Goal: Task Accomplishment & Management: Complete application form

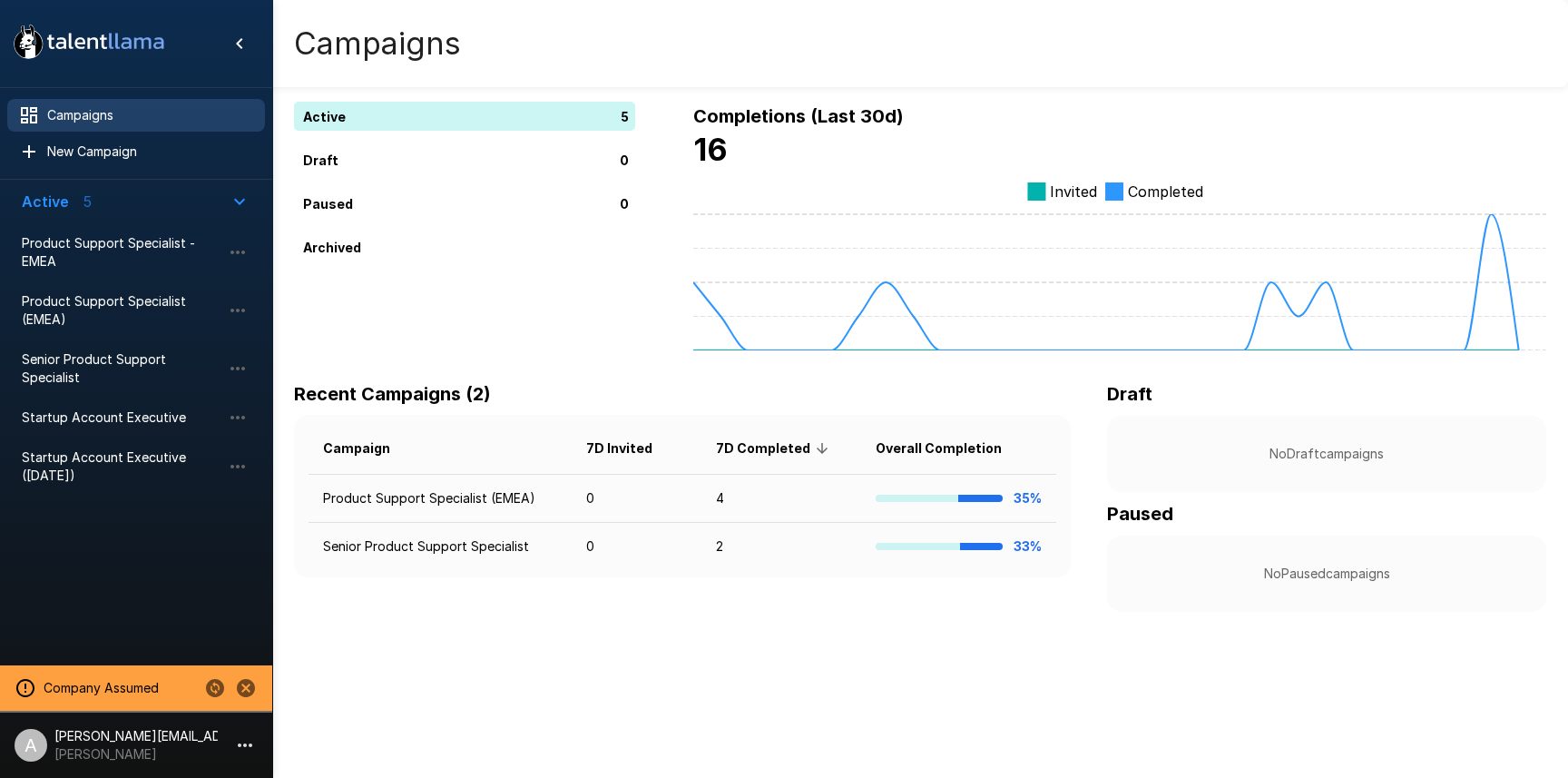
click at [1169, 61] on div "Campaigns" at bounding box center [920, 43] width 1296 height 87
click at [243, 684] on icon "Stop assuming this company" at bounding box center [246, 688] width 18 height 18
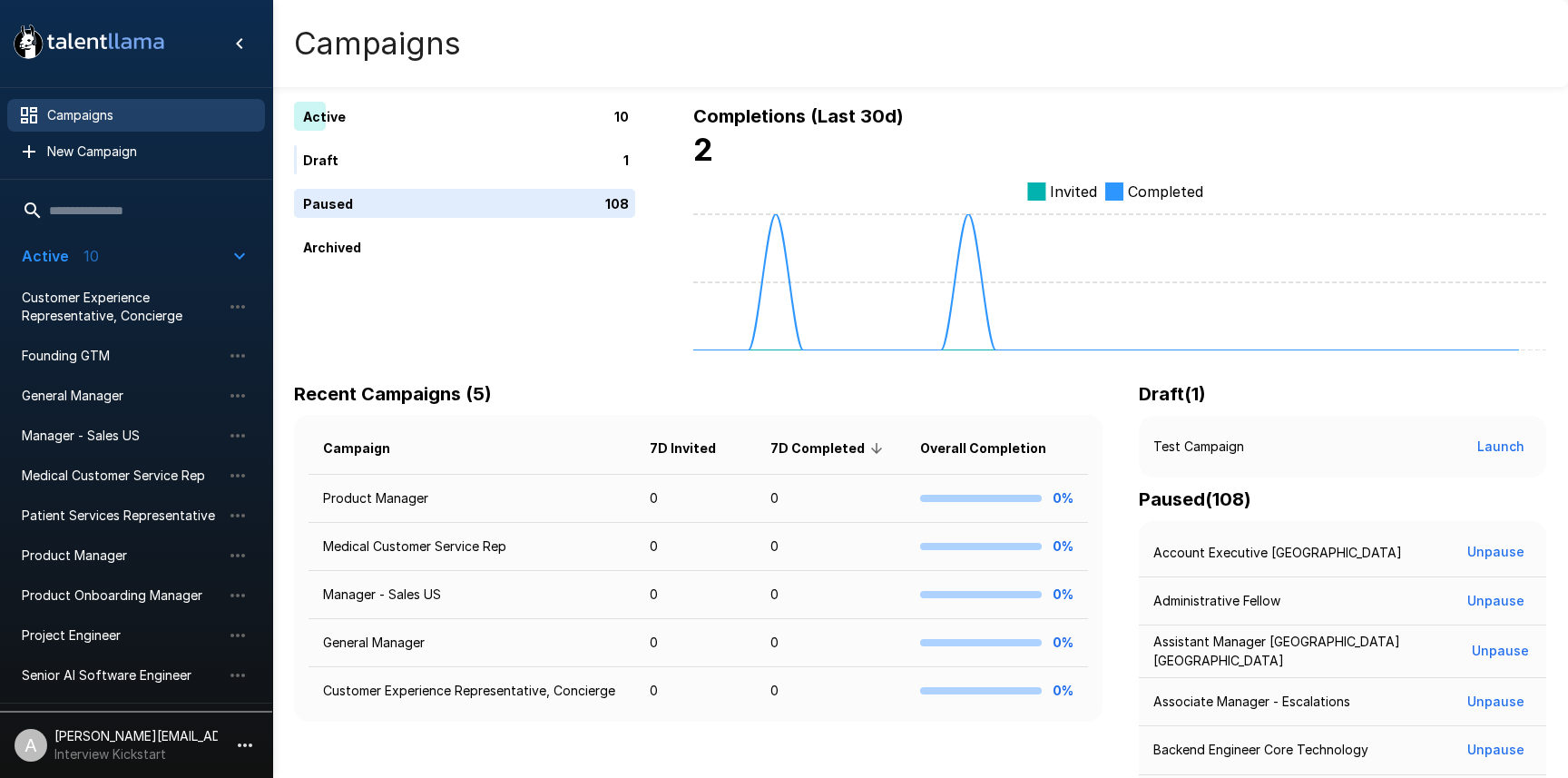
click at [212, 749] on p "Interview Kickstart" at bounding box center [137, 754] width 163 height 18
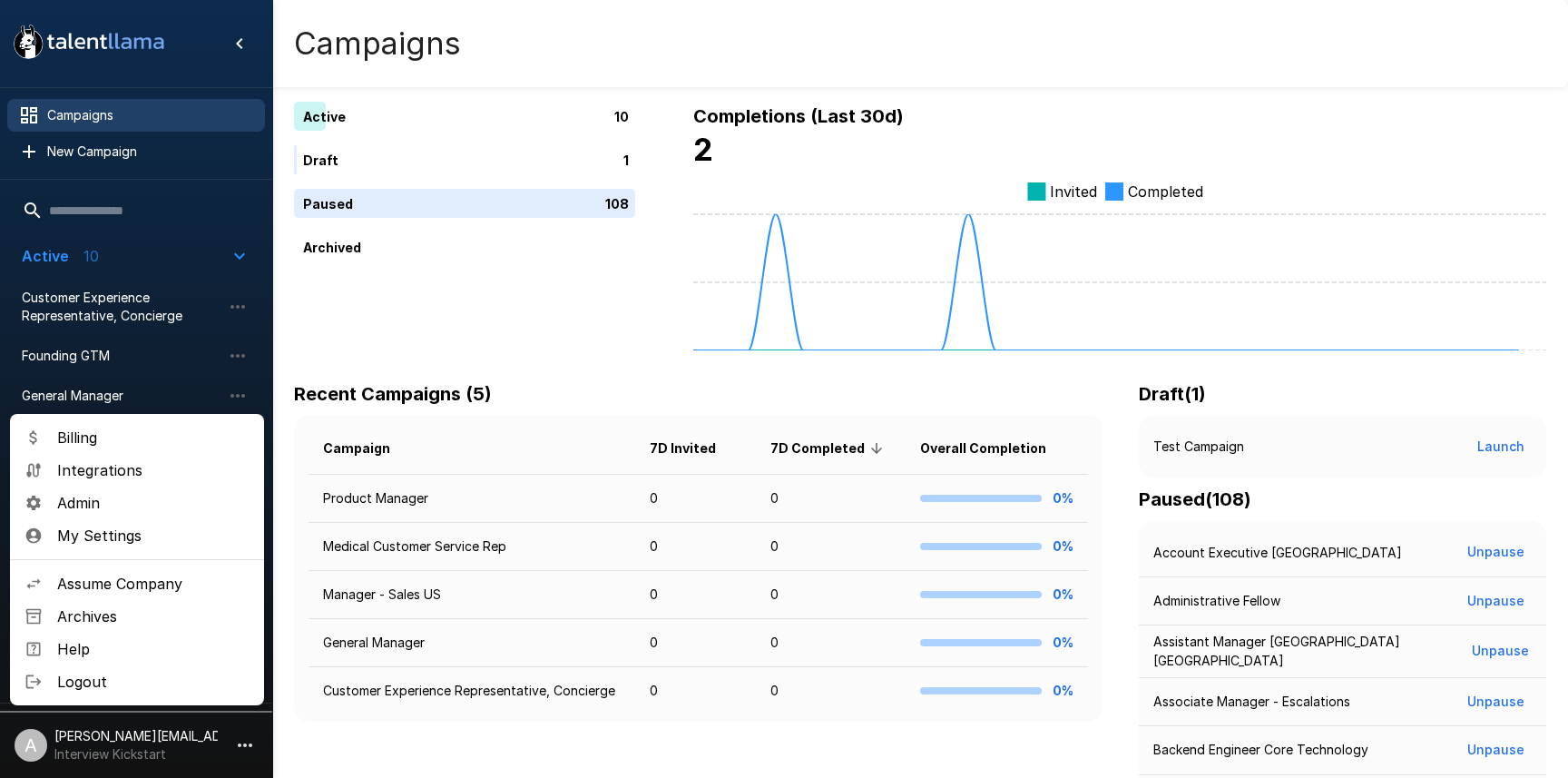
click at [168, 589] on span "Assume Company" at bounding box center [153, 584] width 192 height 22
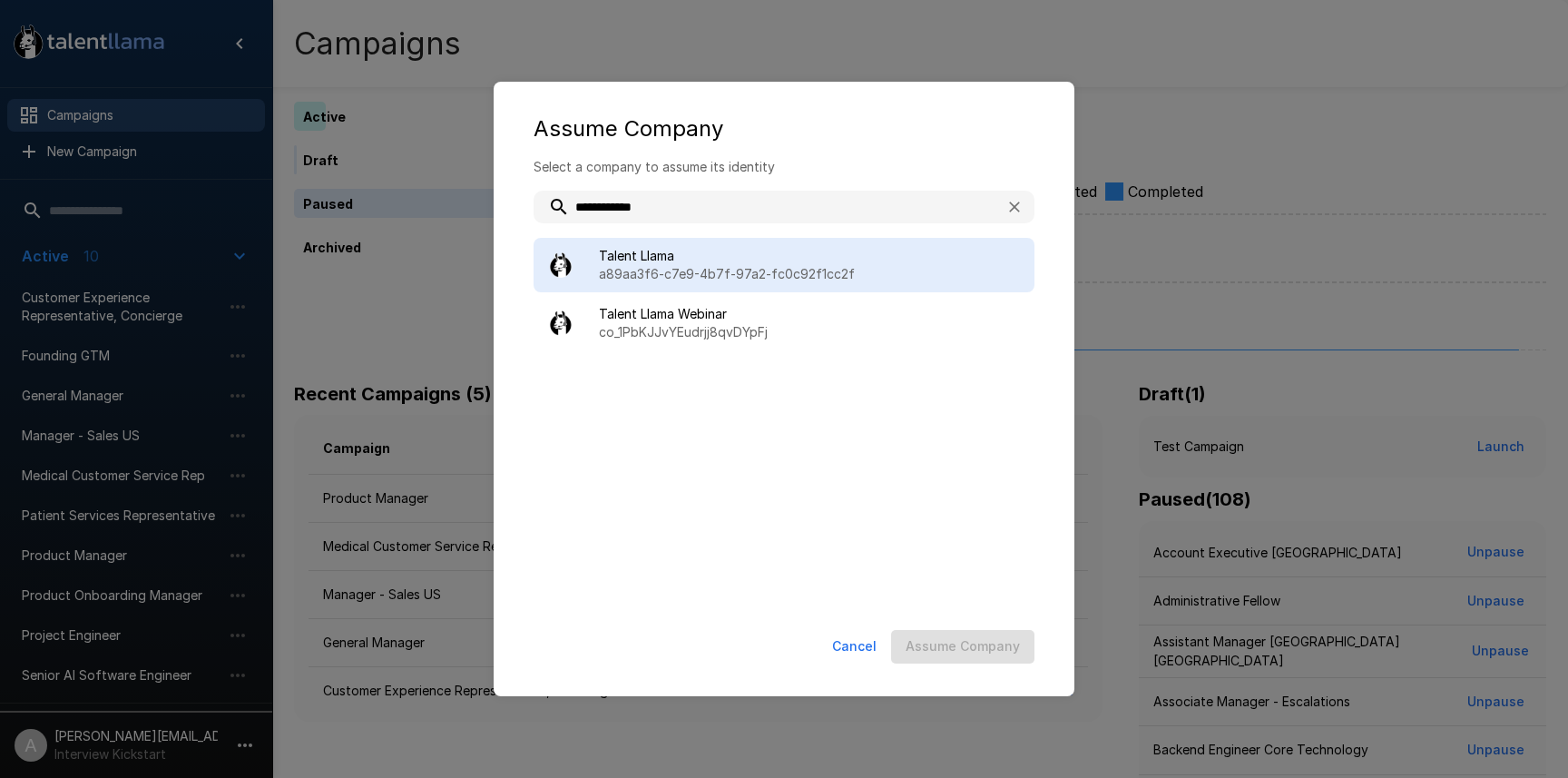
type input "**********"
click at [669, 280] on p "a89aa3f6-c7e9-4b7f-97a2-fc0c92f1cc2f" at bounding box center [809, 274] width 421 height 18
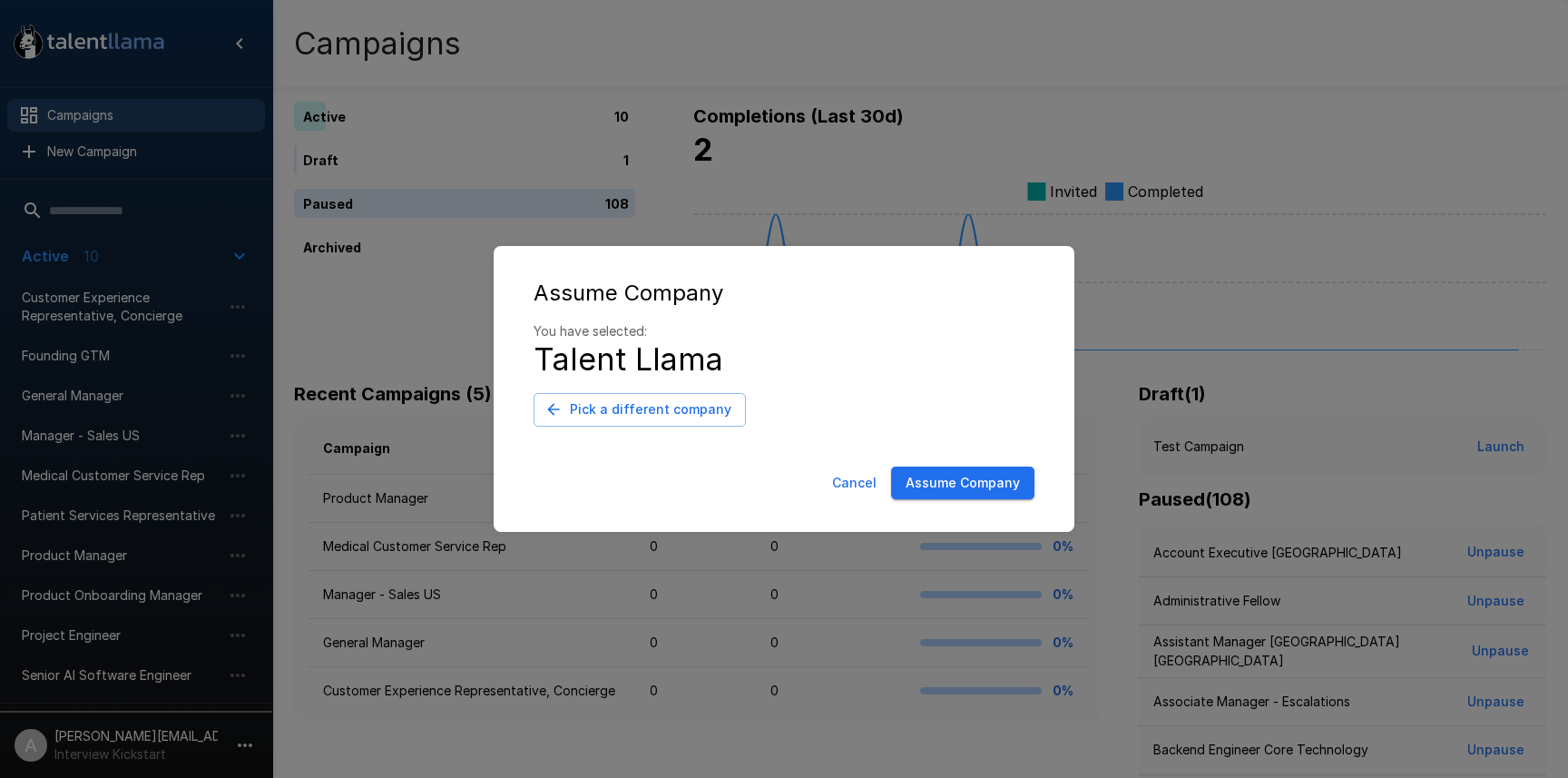
click at [1002, 487] on button "Assume Company" at bounding box center [963, 484] width 144 height 34
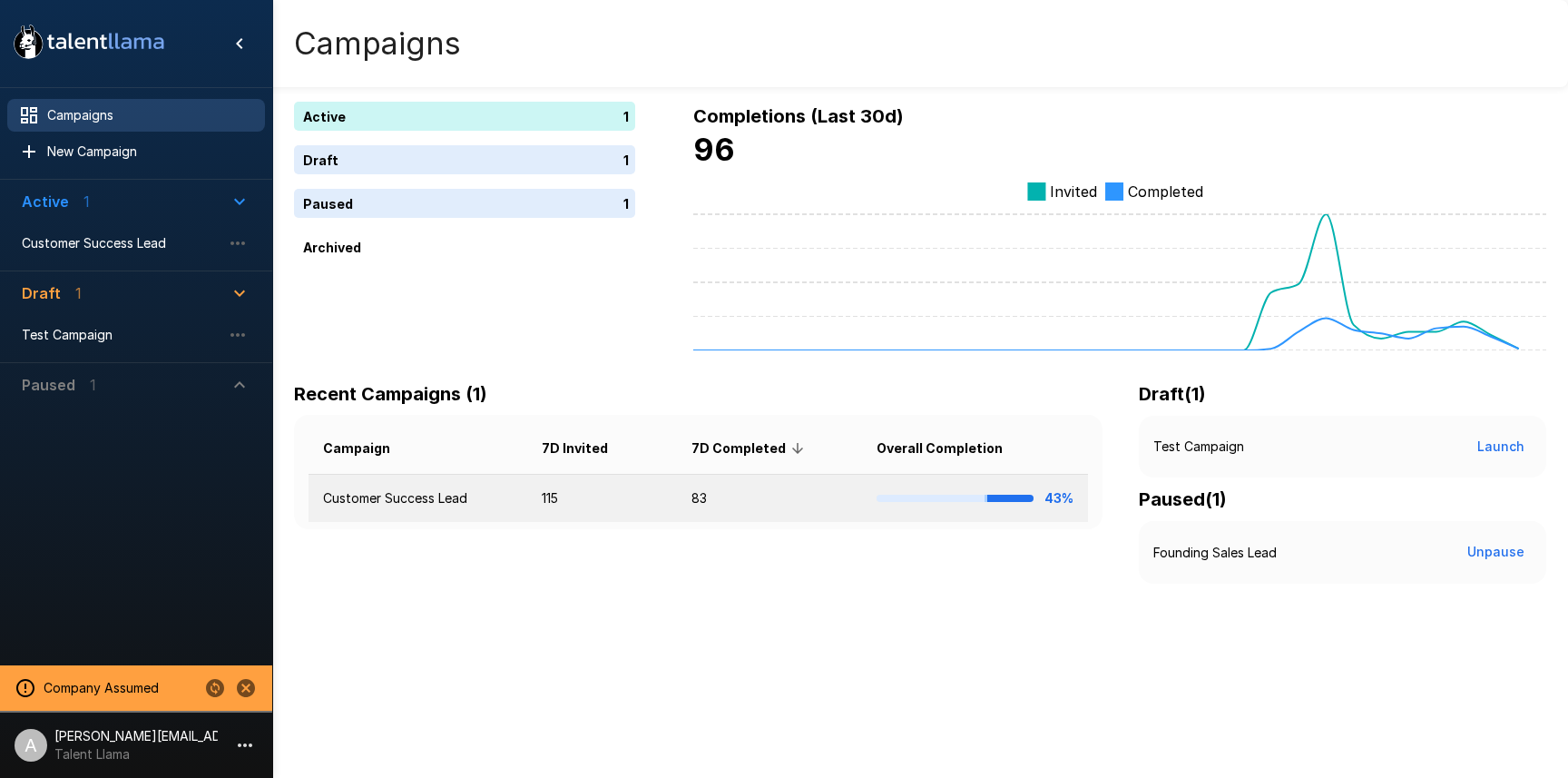
click at [468, 497] on td "Customer Success Lead" at bounding box center [417, 499] width 218 height 48
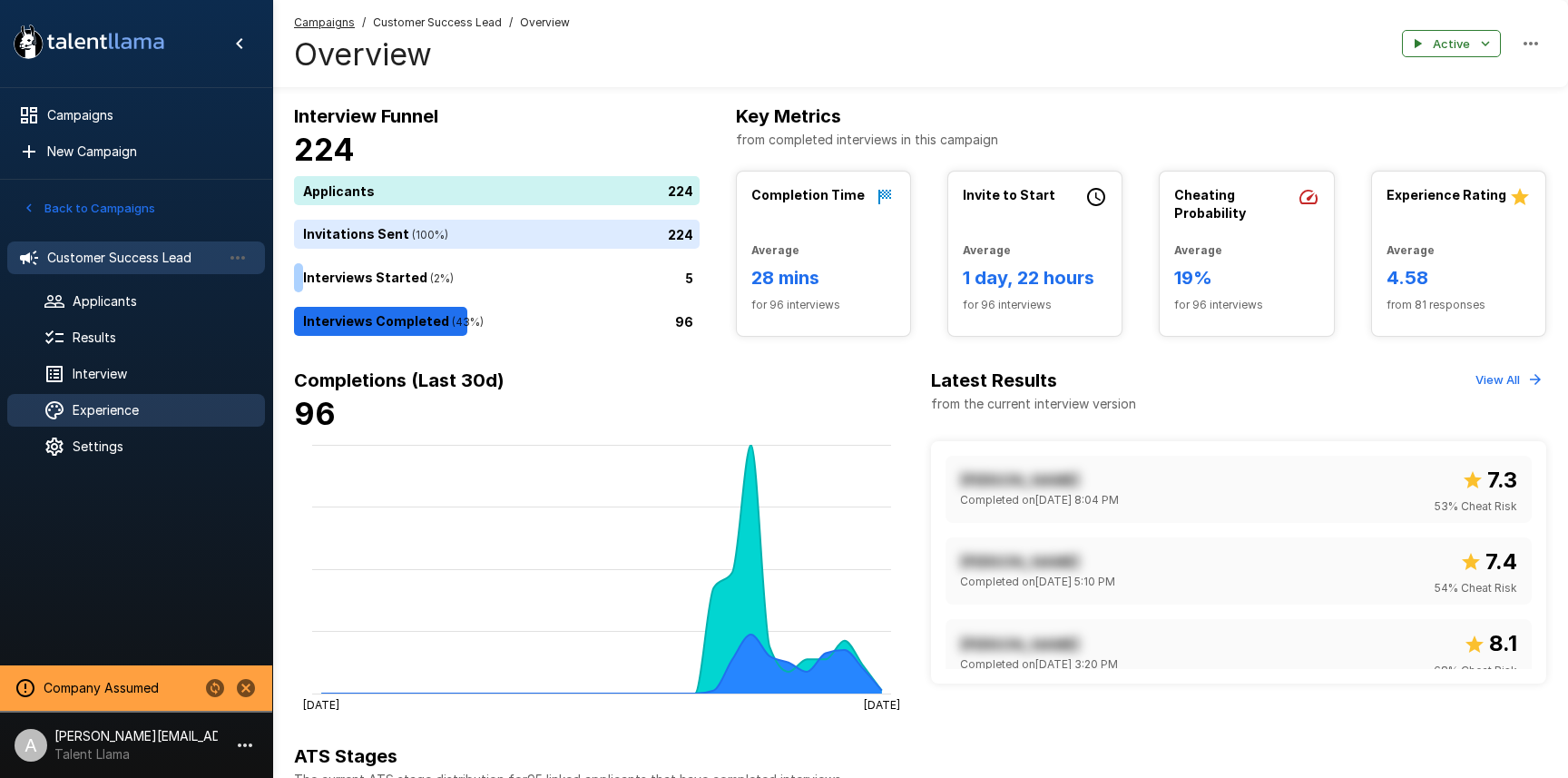
click at [160, 406] on span "Experience" at bounding box center [161, 410] width 177 height 18
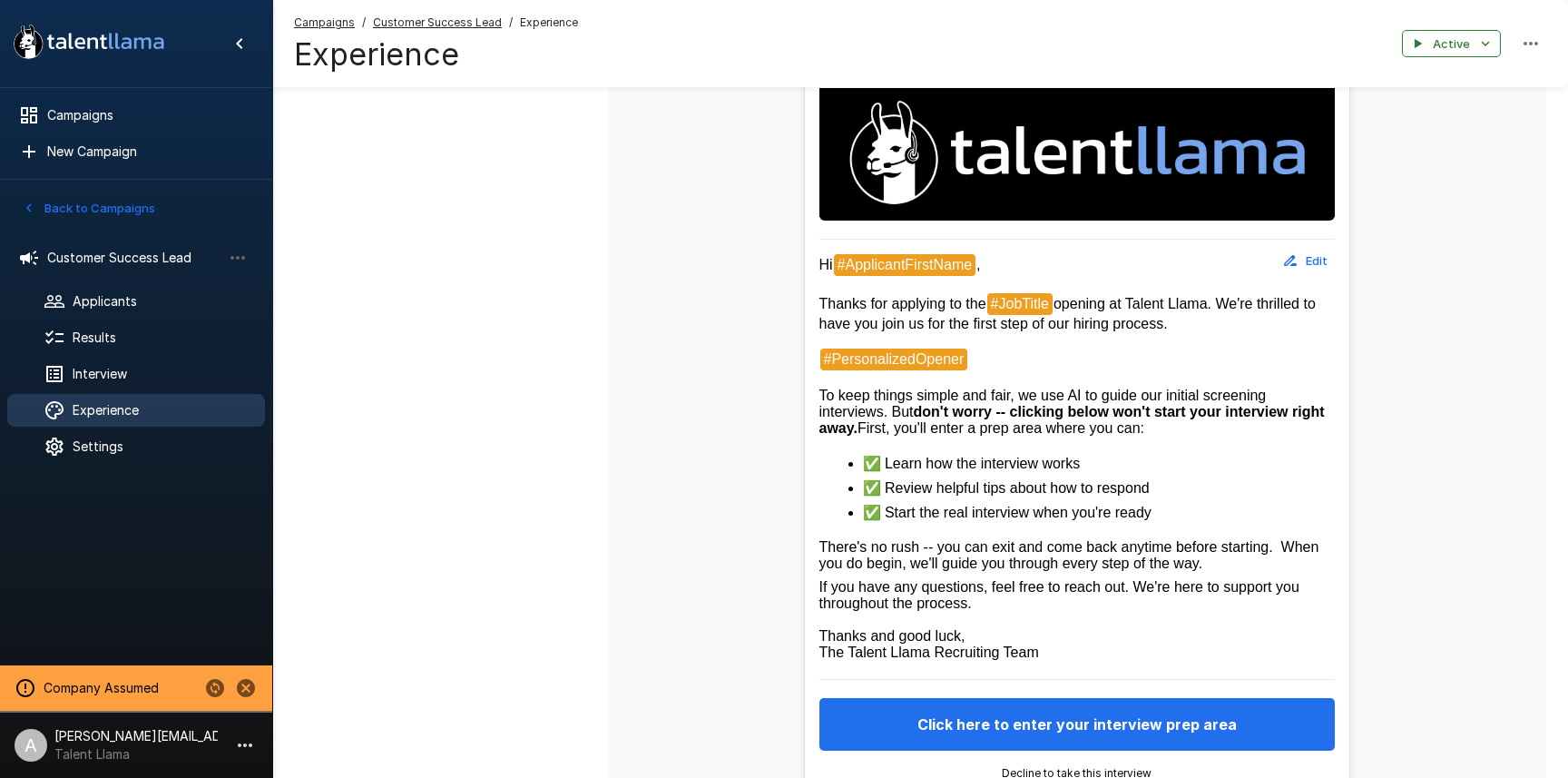
scroll to position [358, 0]
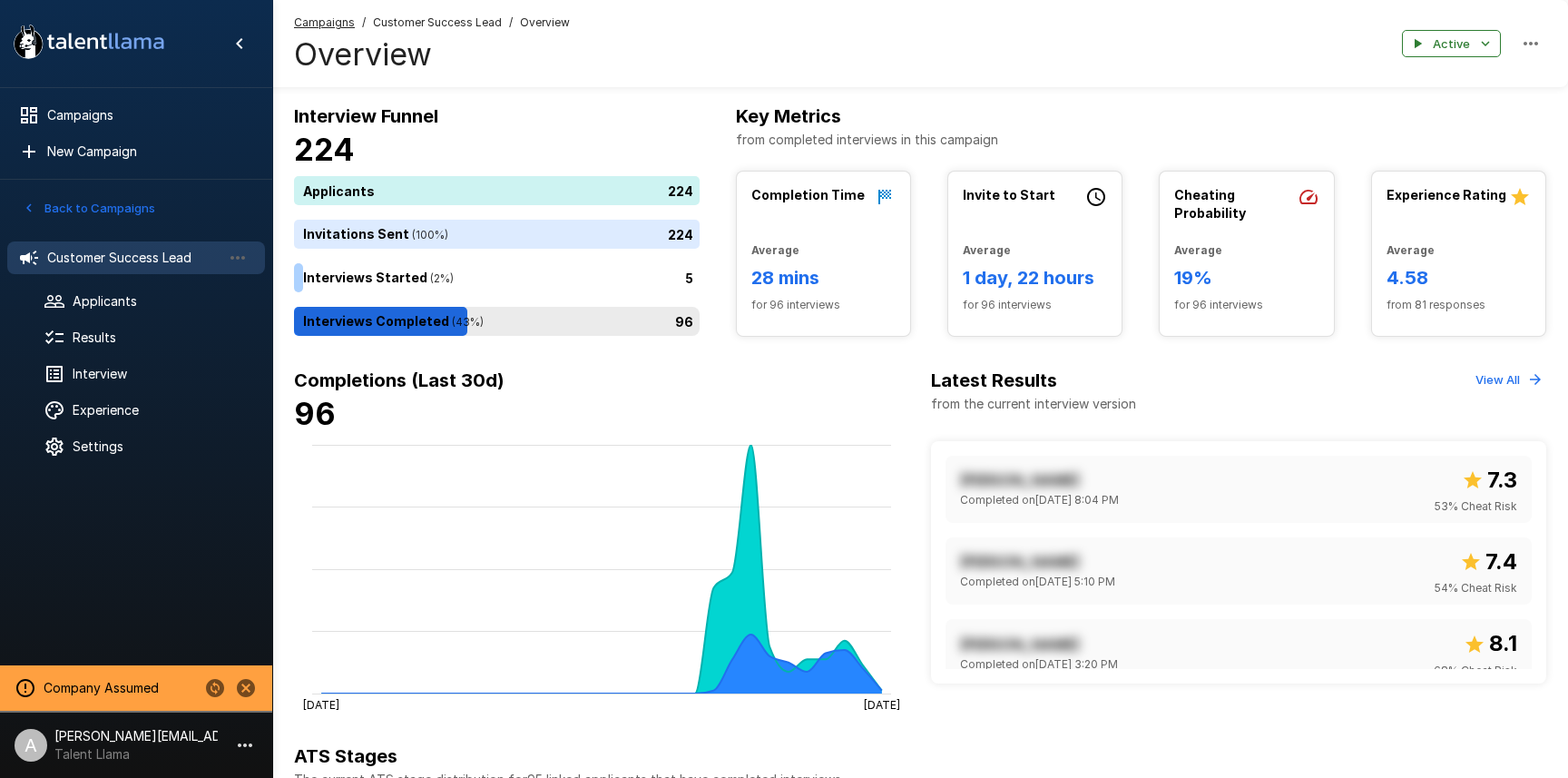
click at [673, 326] on div "96" at bounding box center [500, 321] width 413 height 29
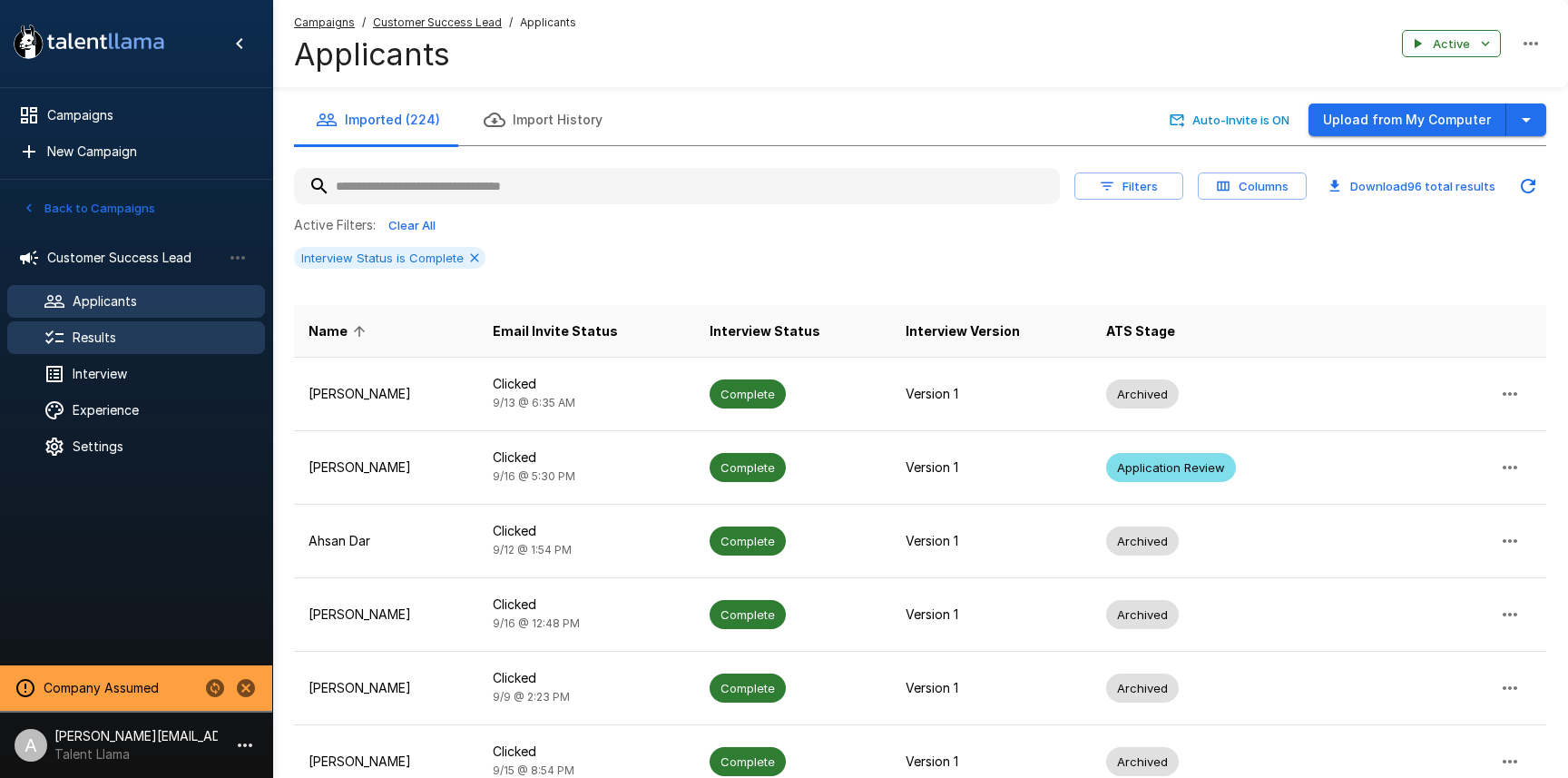
click at [95, 345] on span "Results" at bounding box center [161, 337] width 177 height 18
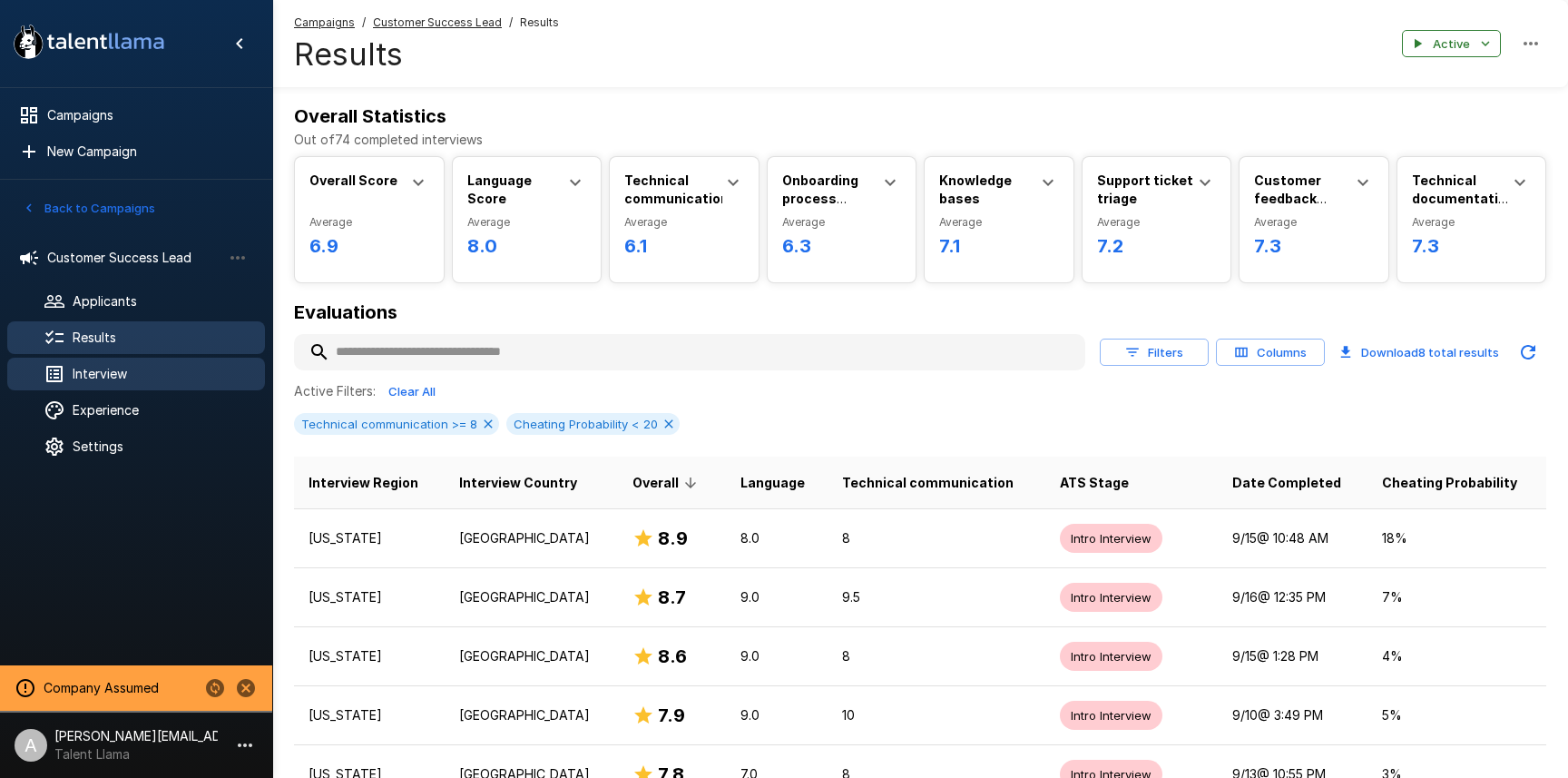
click at [99, 382] on span "Interview" at bounding box center [161, 374] width 177 height 18
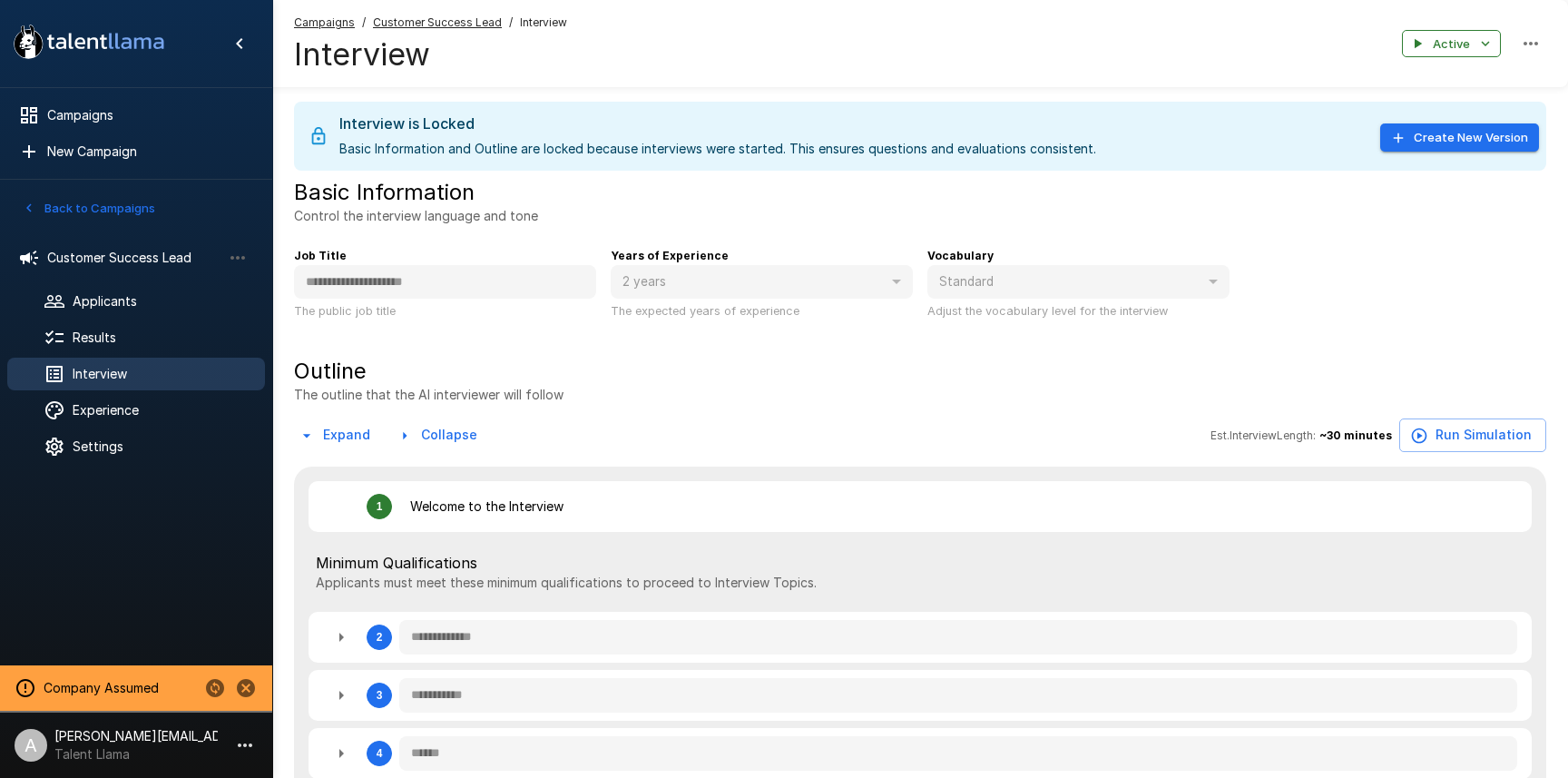
type textarea "*"
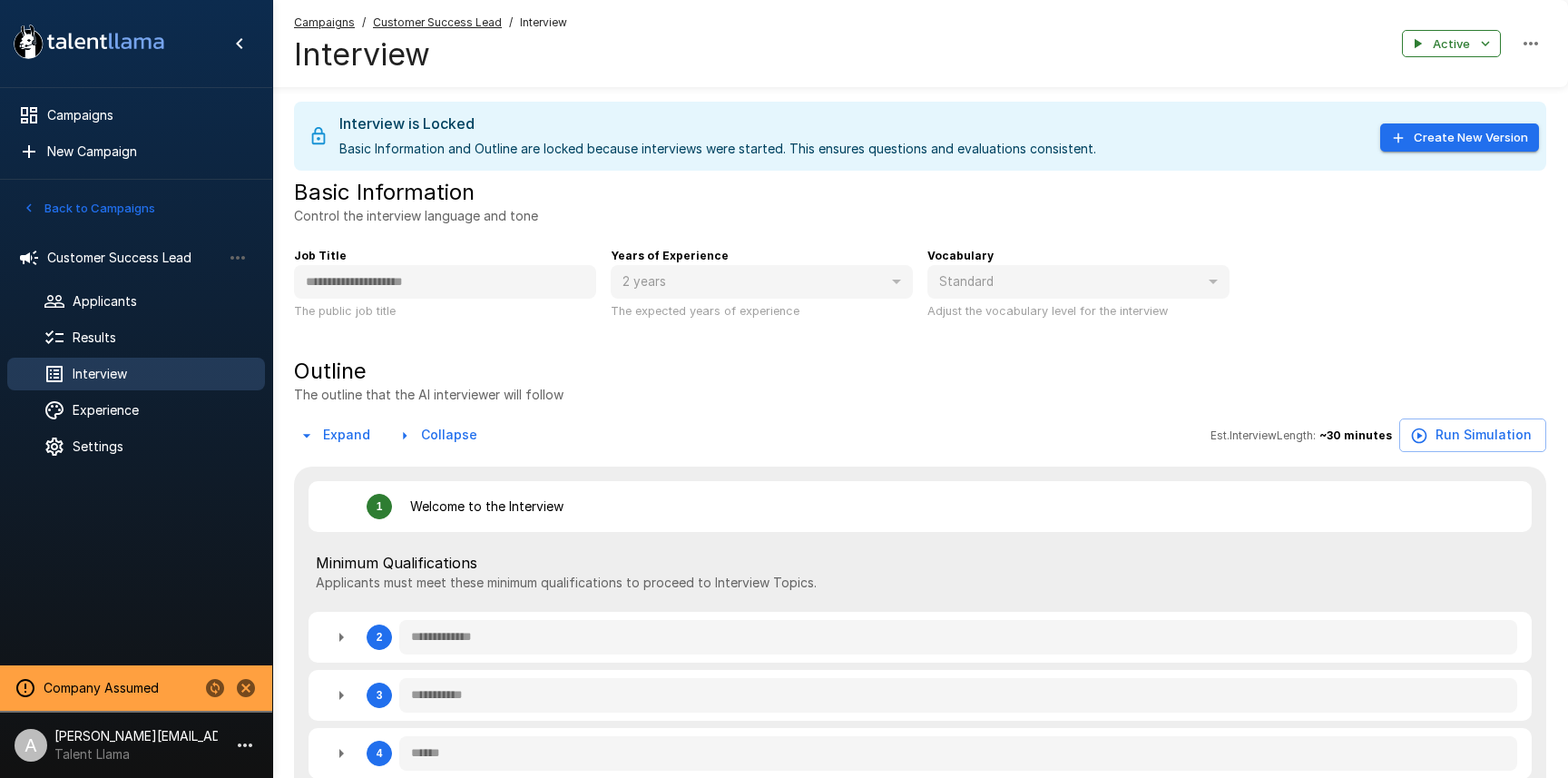
type textarea "*"
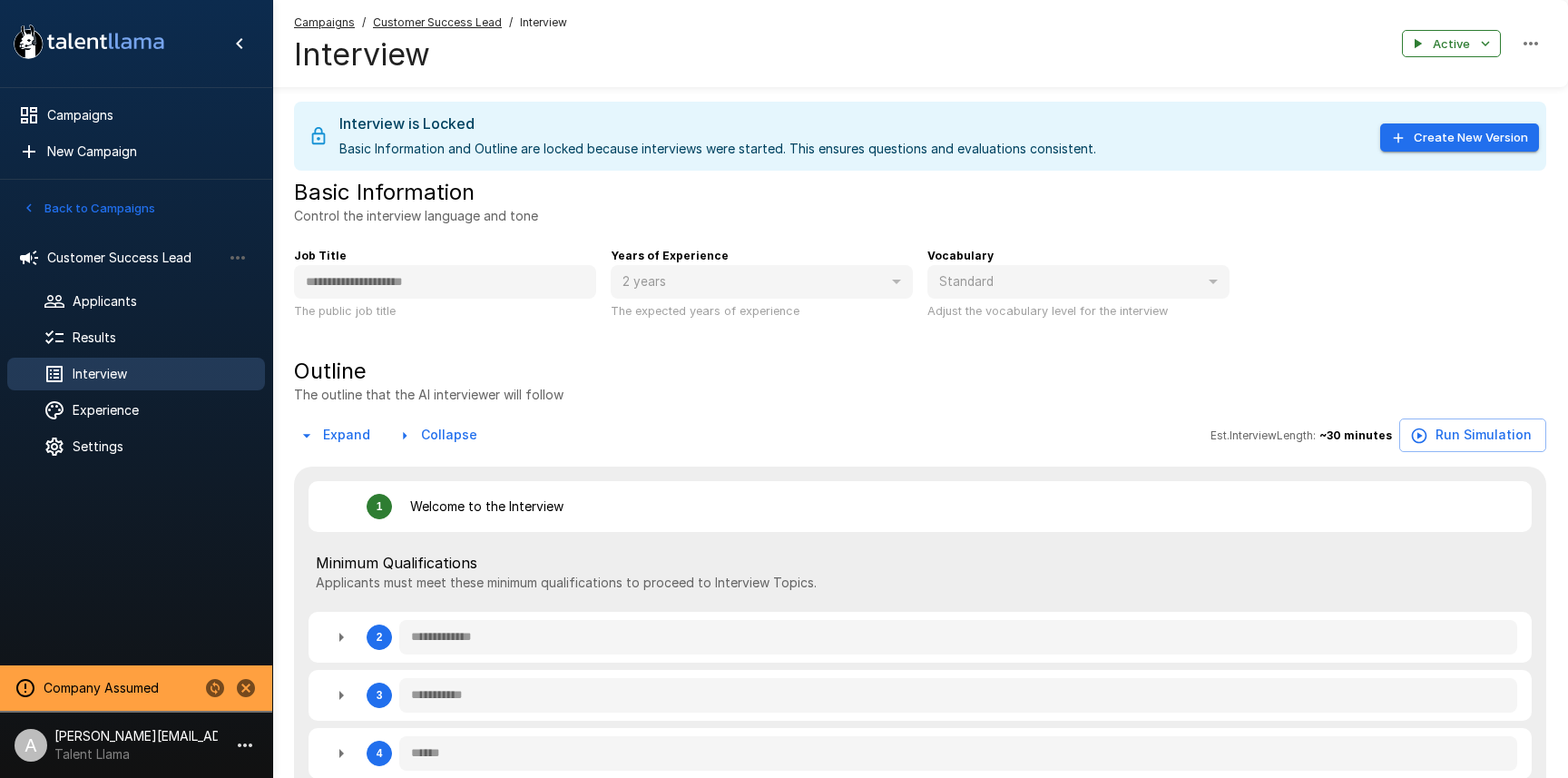
type textarea "*"
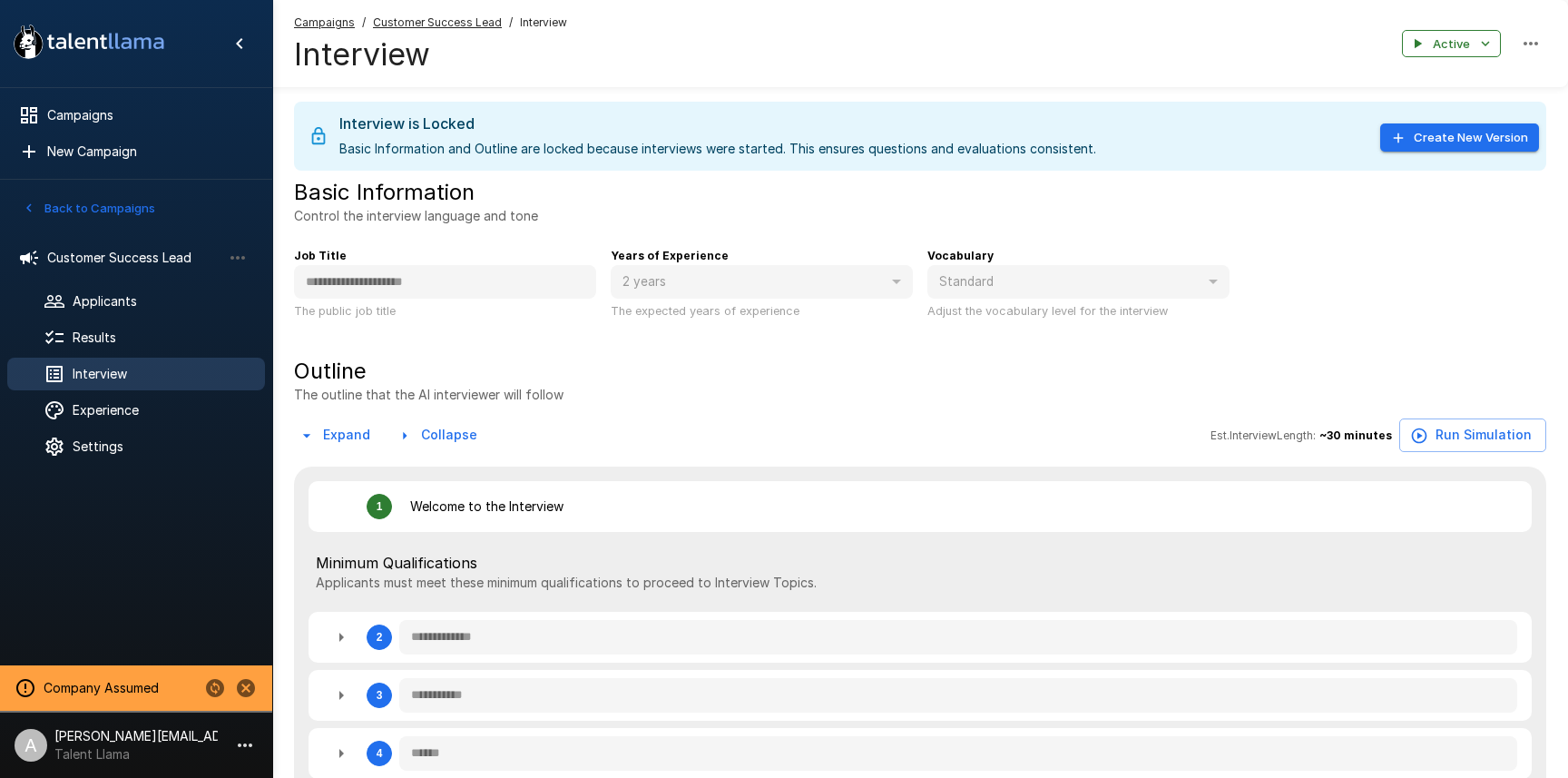
type textarea "*"
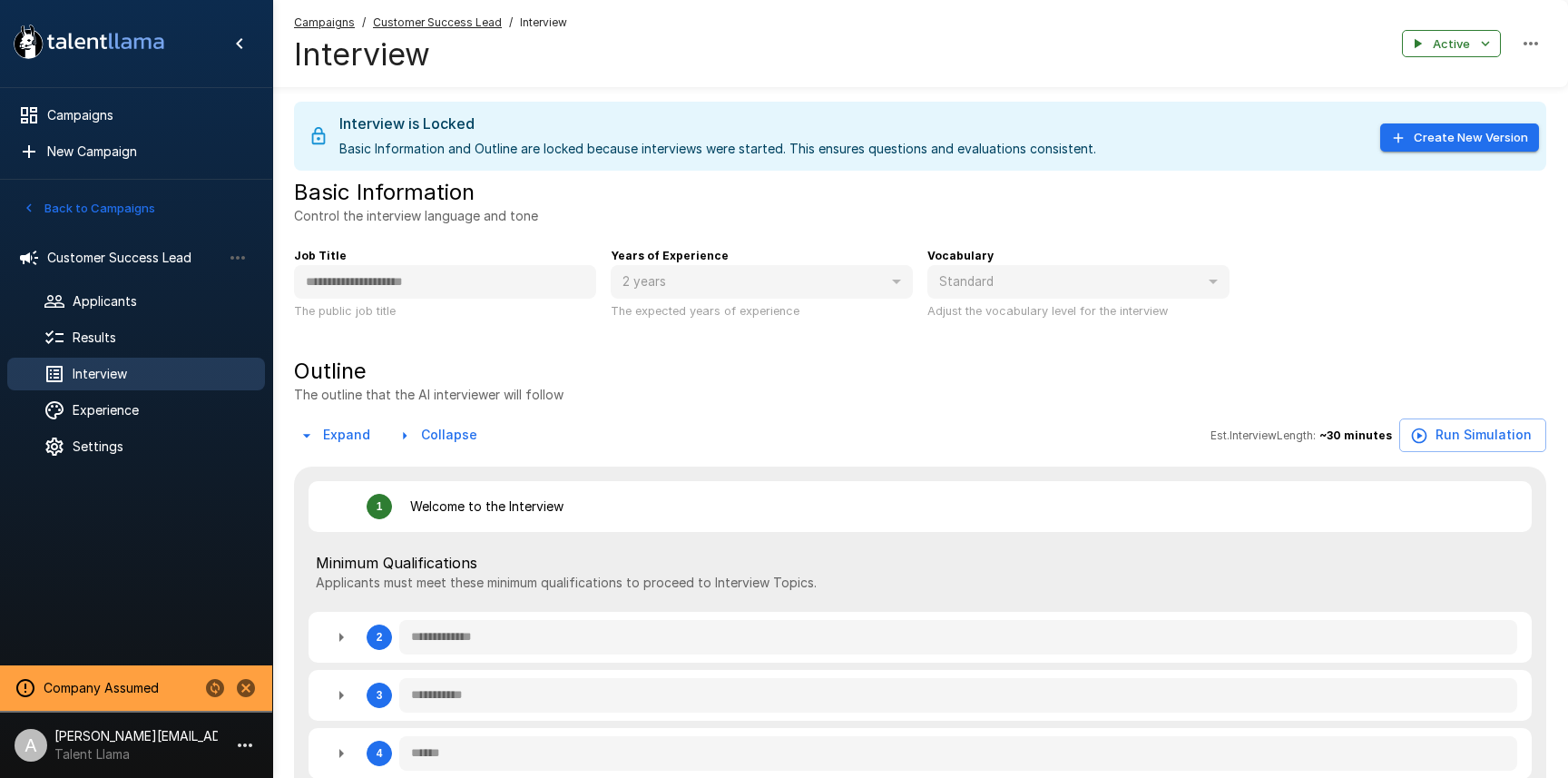
type textarea "*"
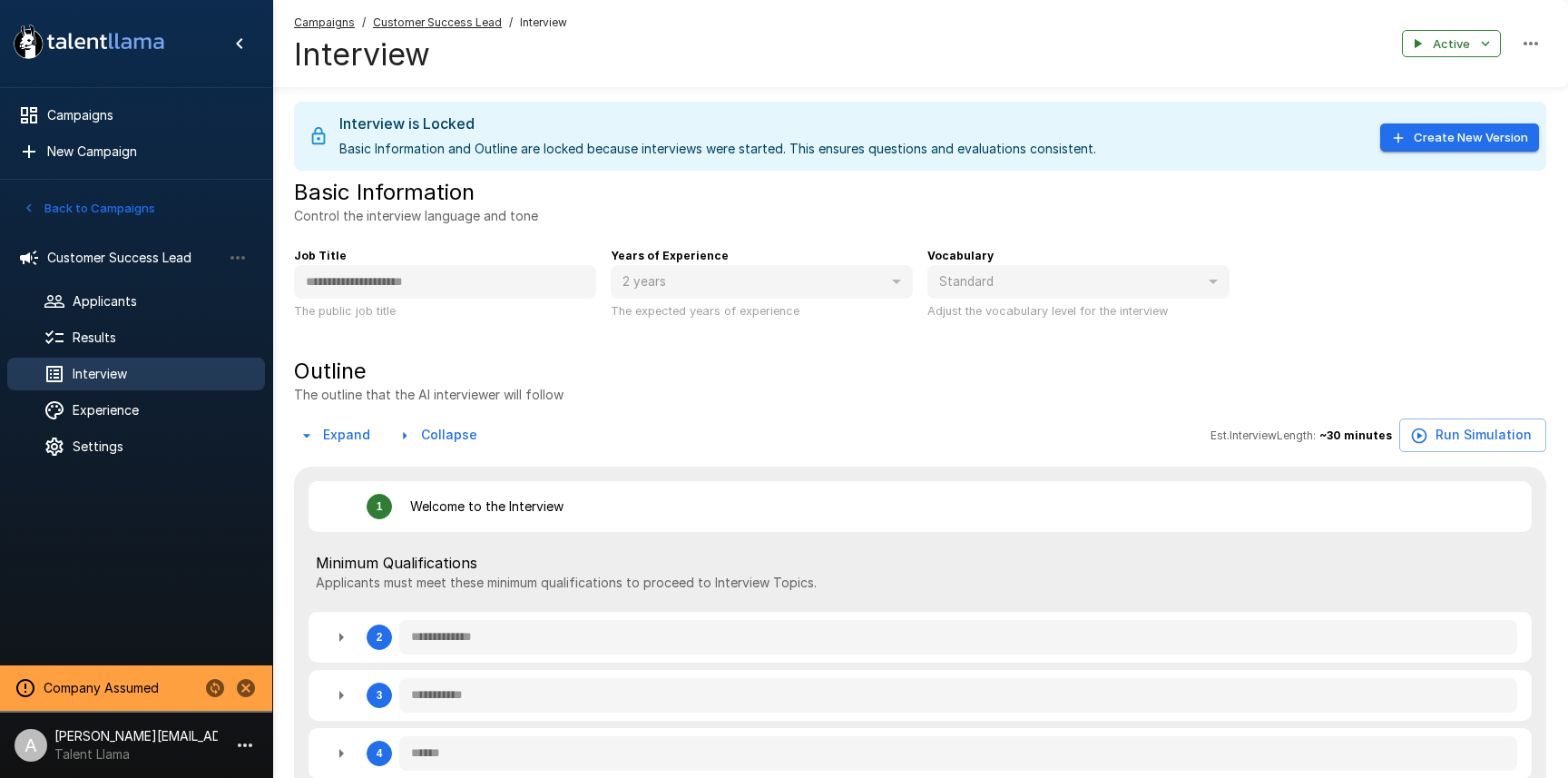
type textarea "*"
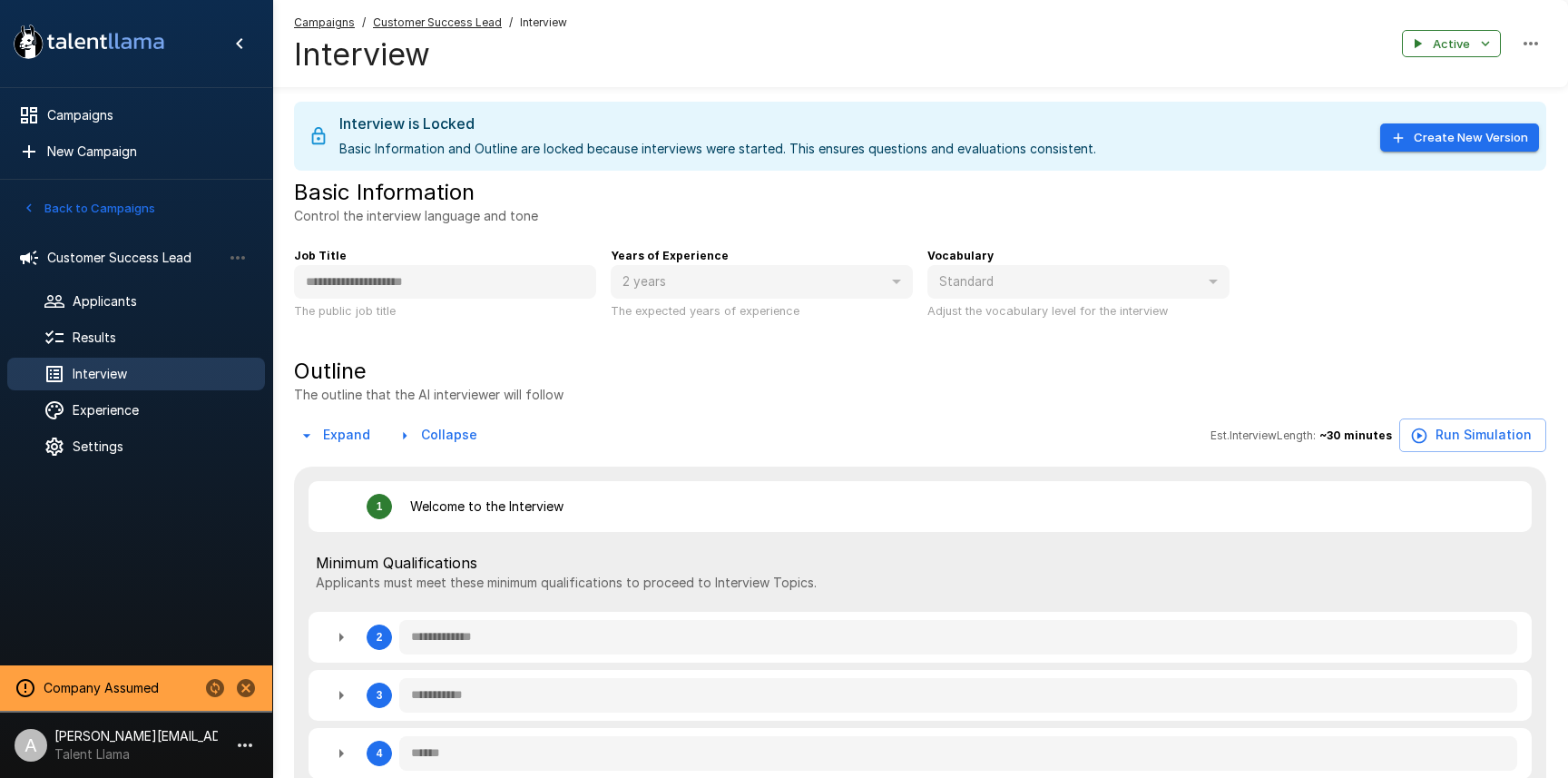
type textarea "*"
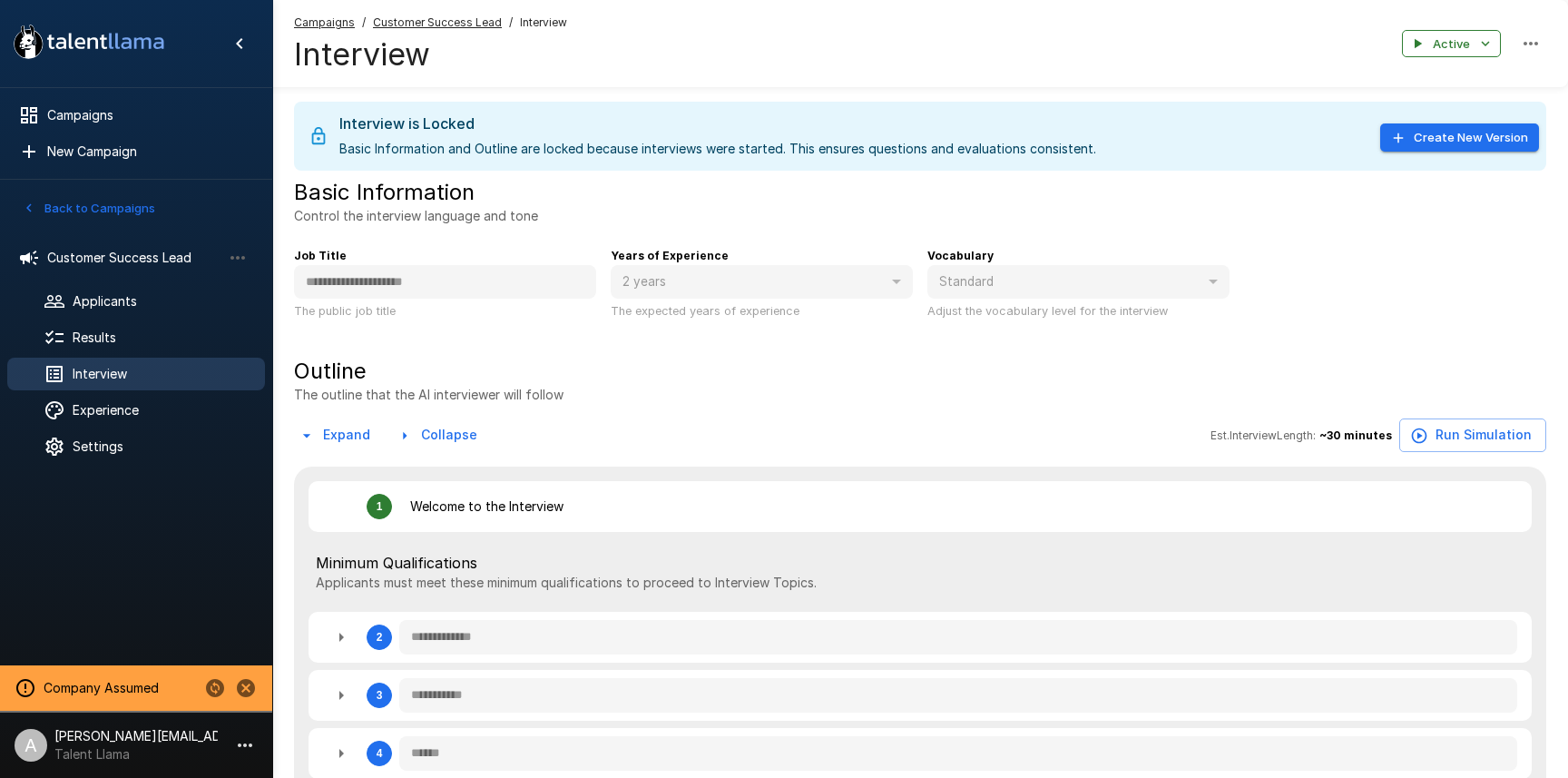
type textarea "*"
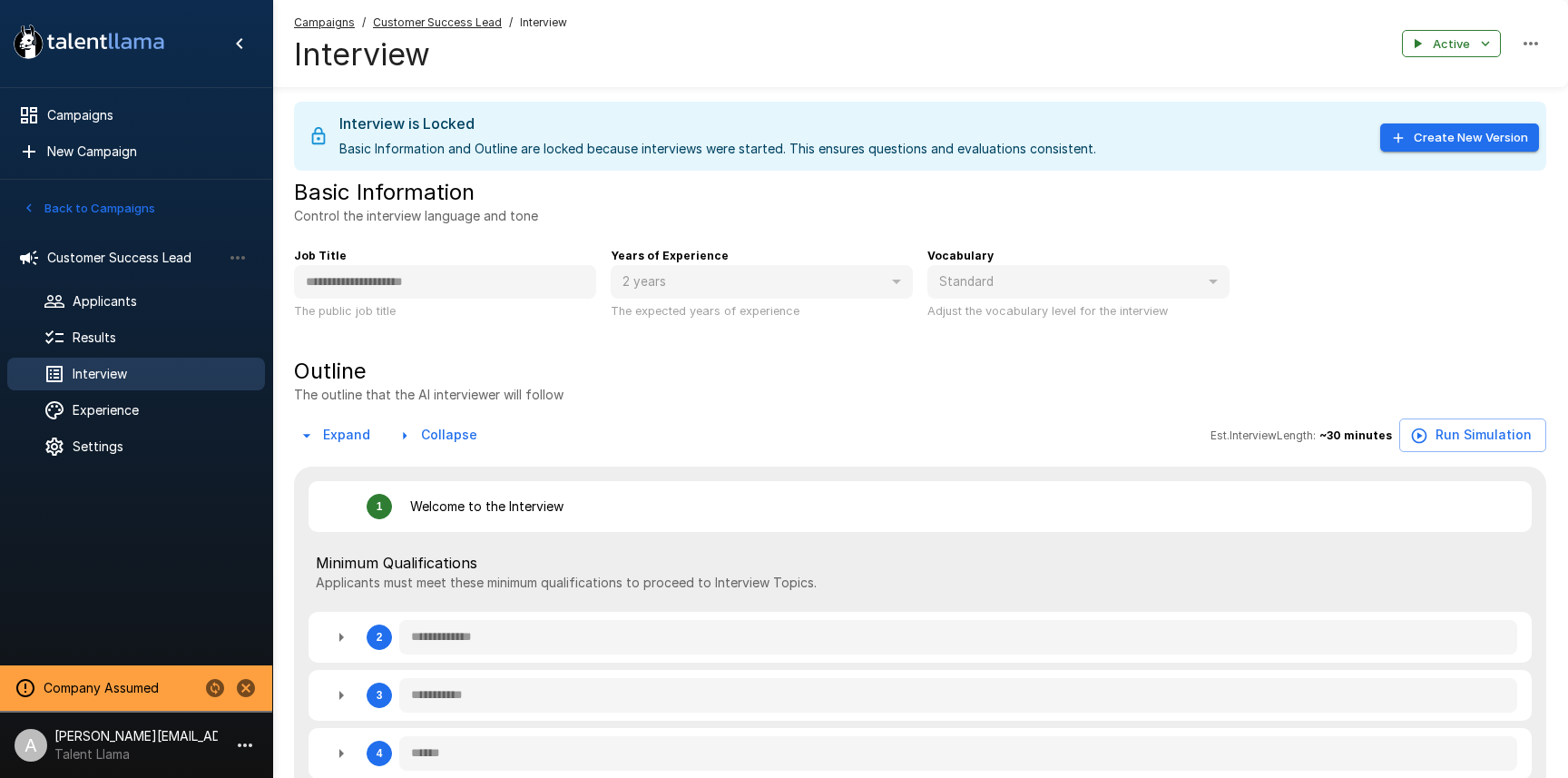
type textarea "*"
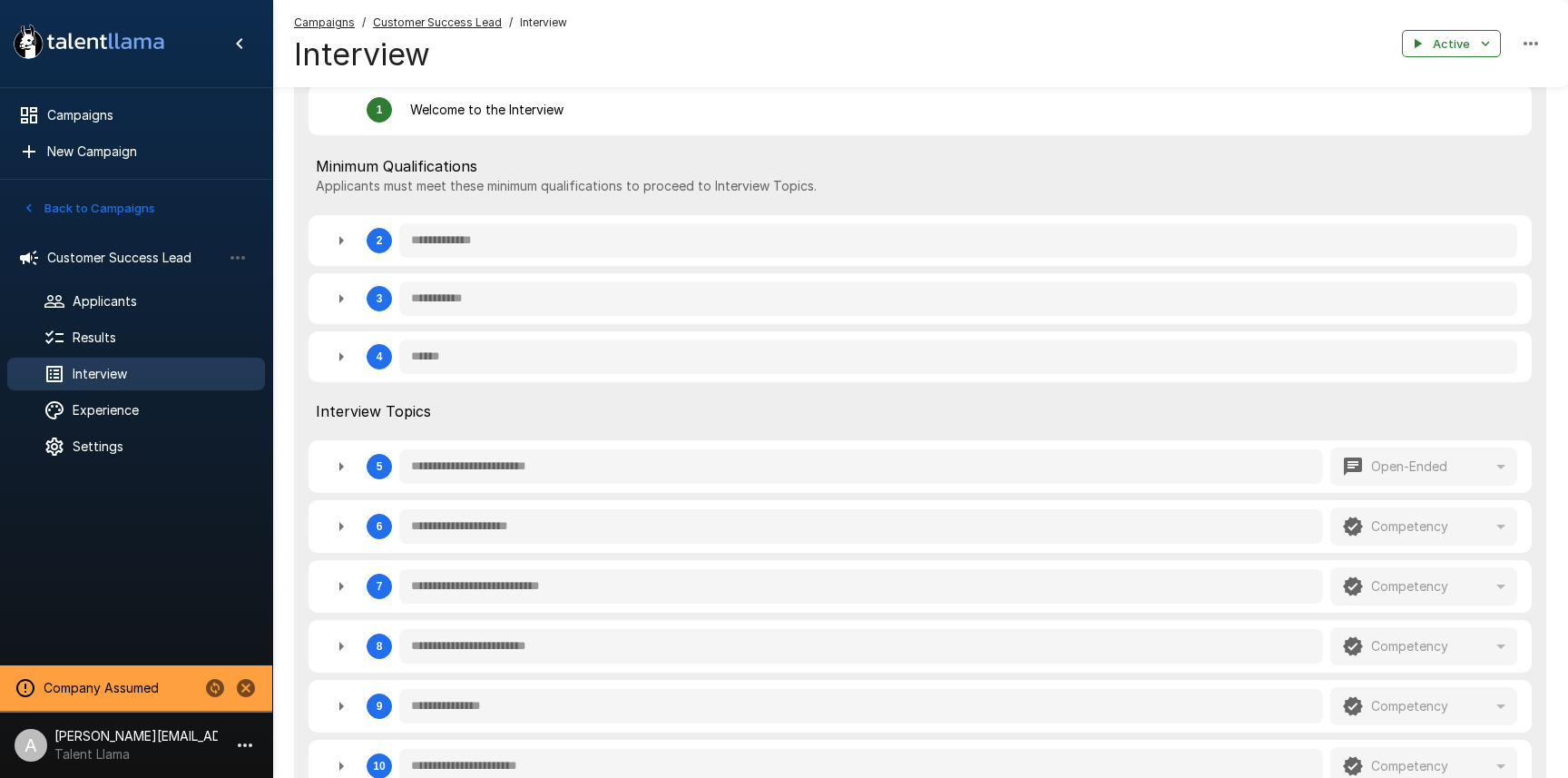
scroll to position [492, 0]
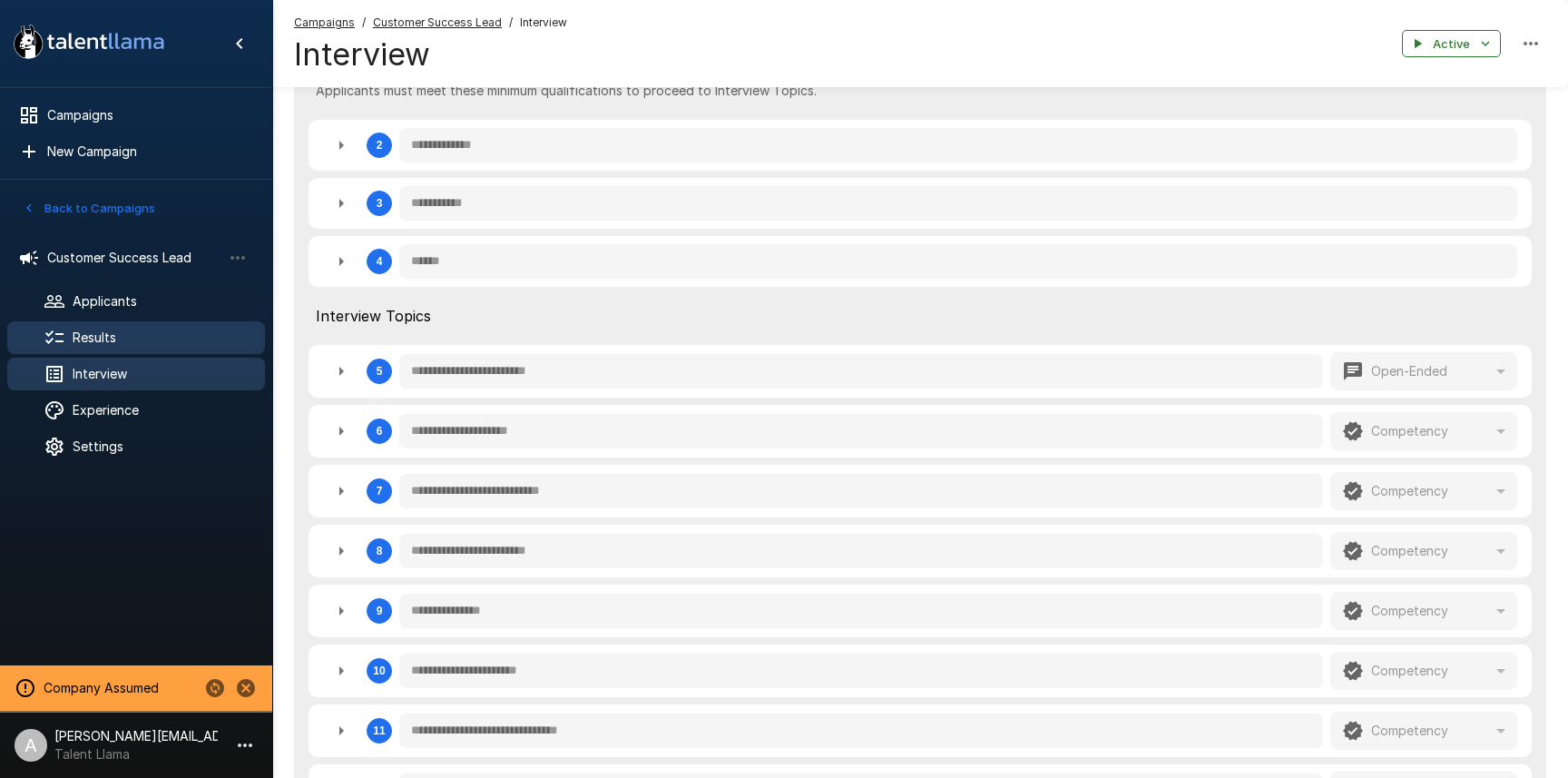
click at [118, 333] on span "Results" at bounding box center [161, 337] width 177 height 18
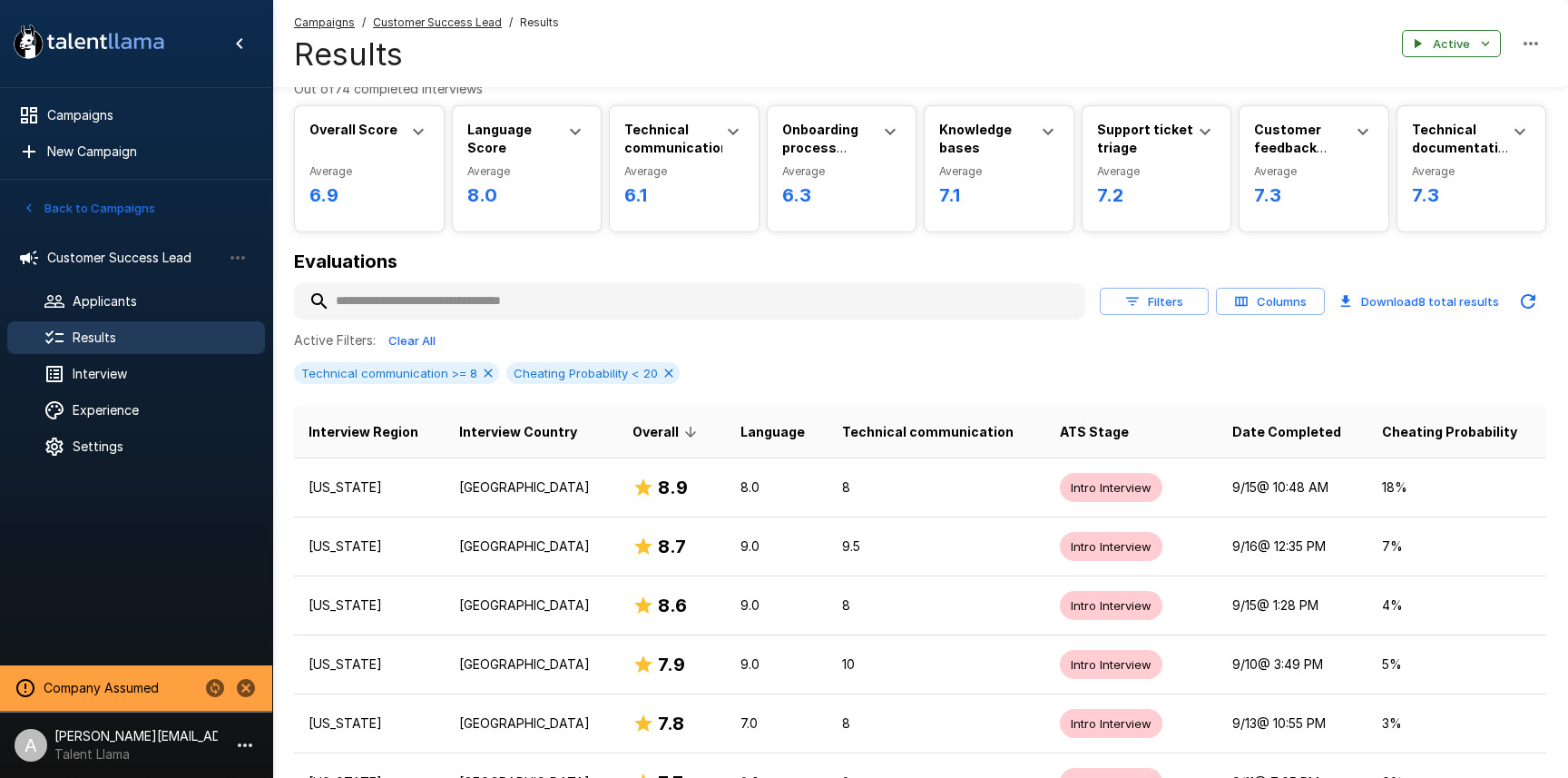
scroll to position [59, 0]
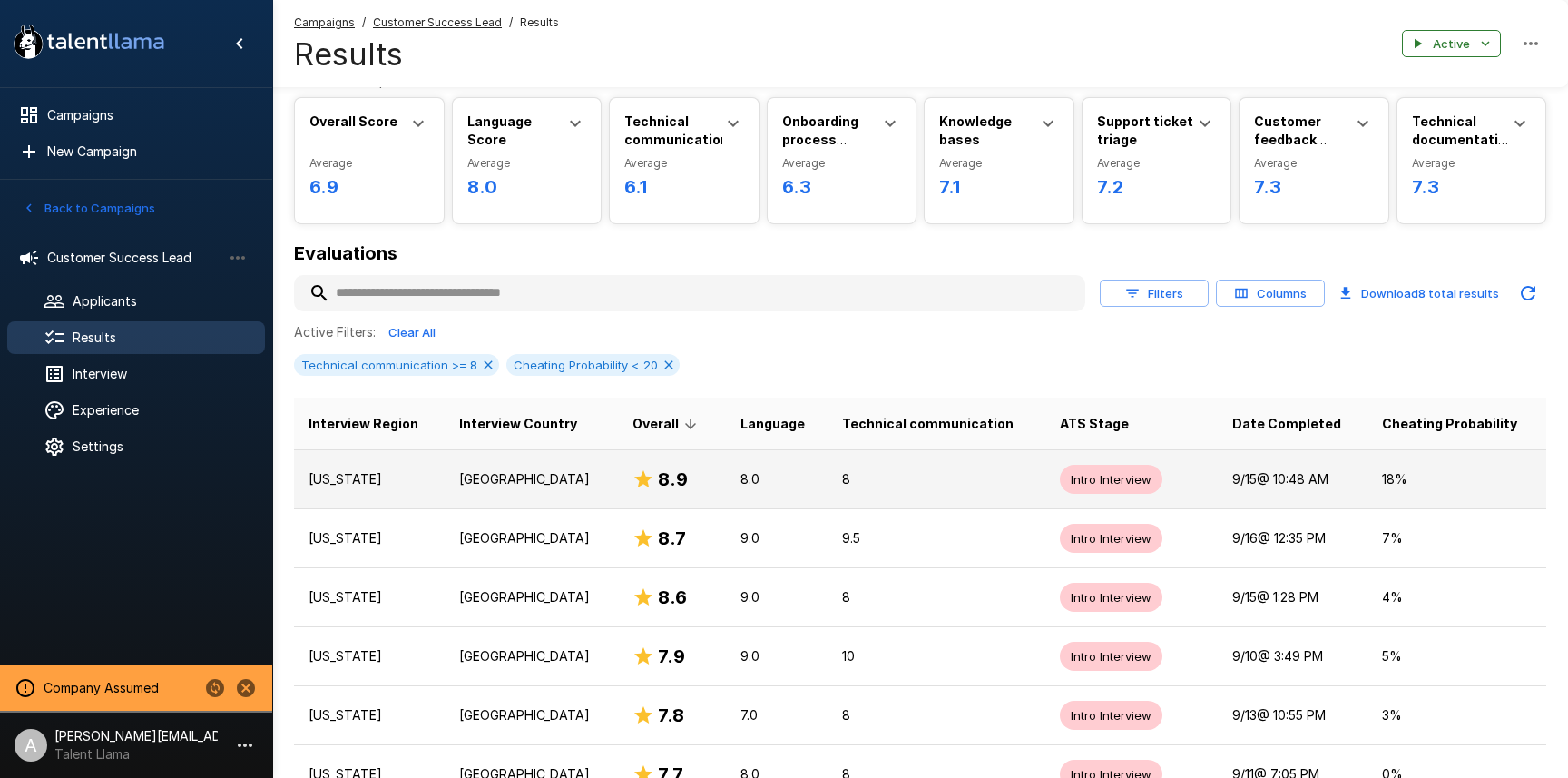
click at [596, 478] on td "United States" at bounding box center [531, 478] width 173 height 59
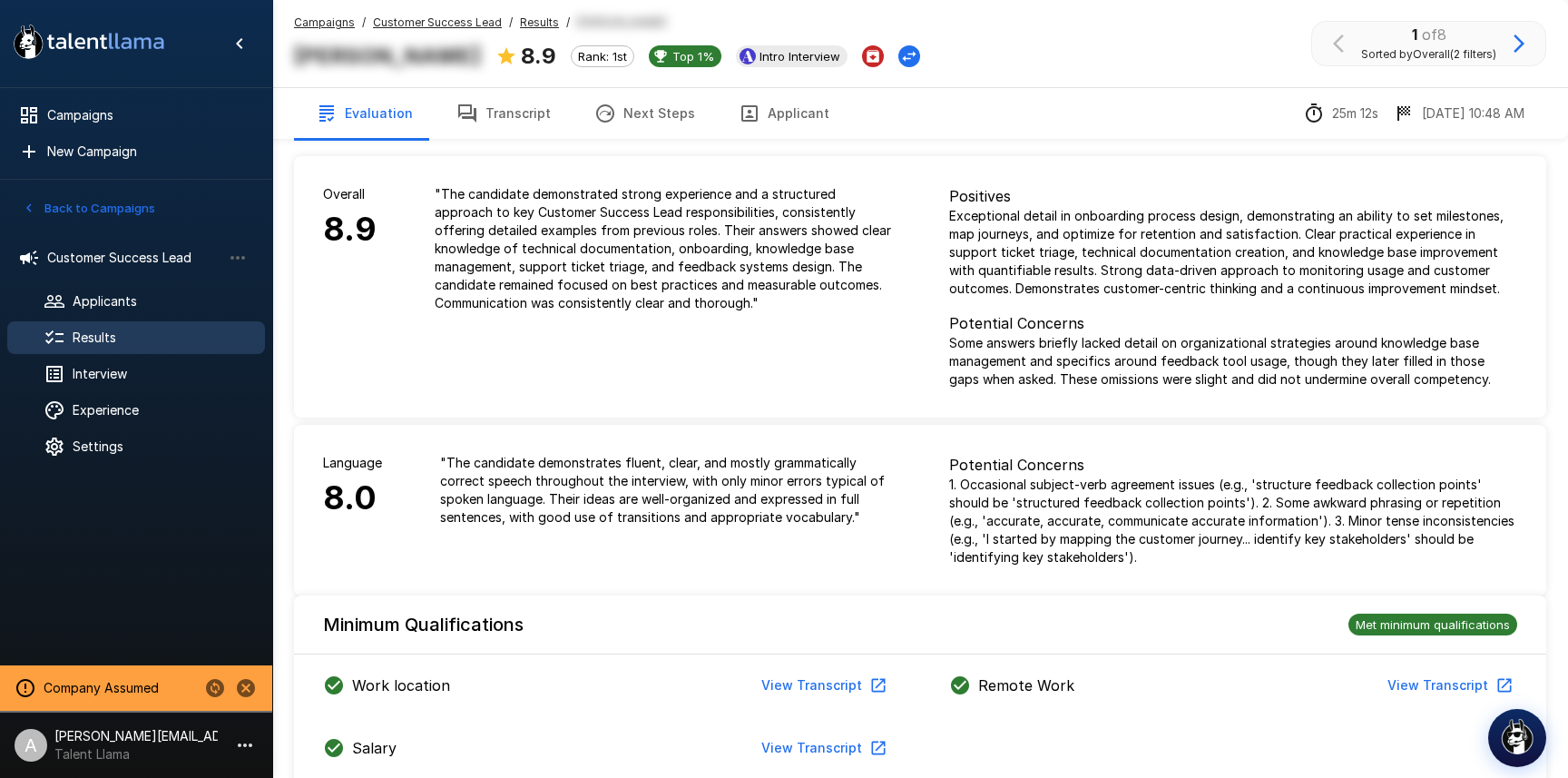
click at [469, 16] on u "Customer Success Lead" at bounding box center [437, 22] width 129 height 14
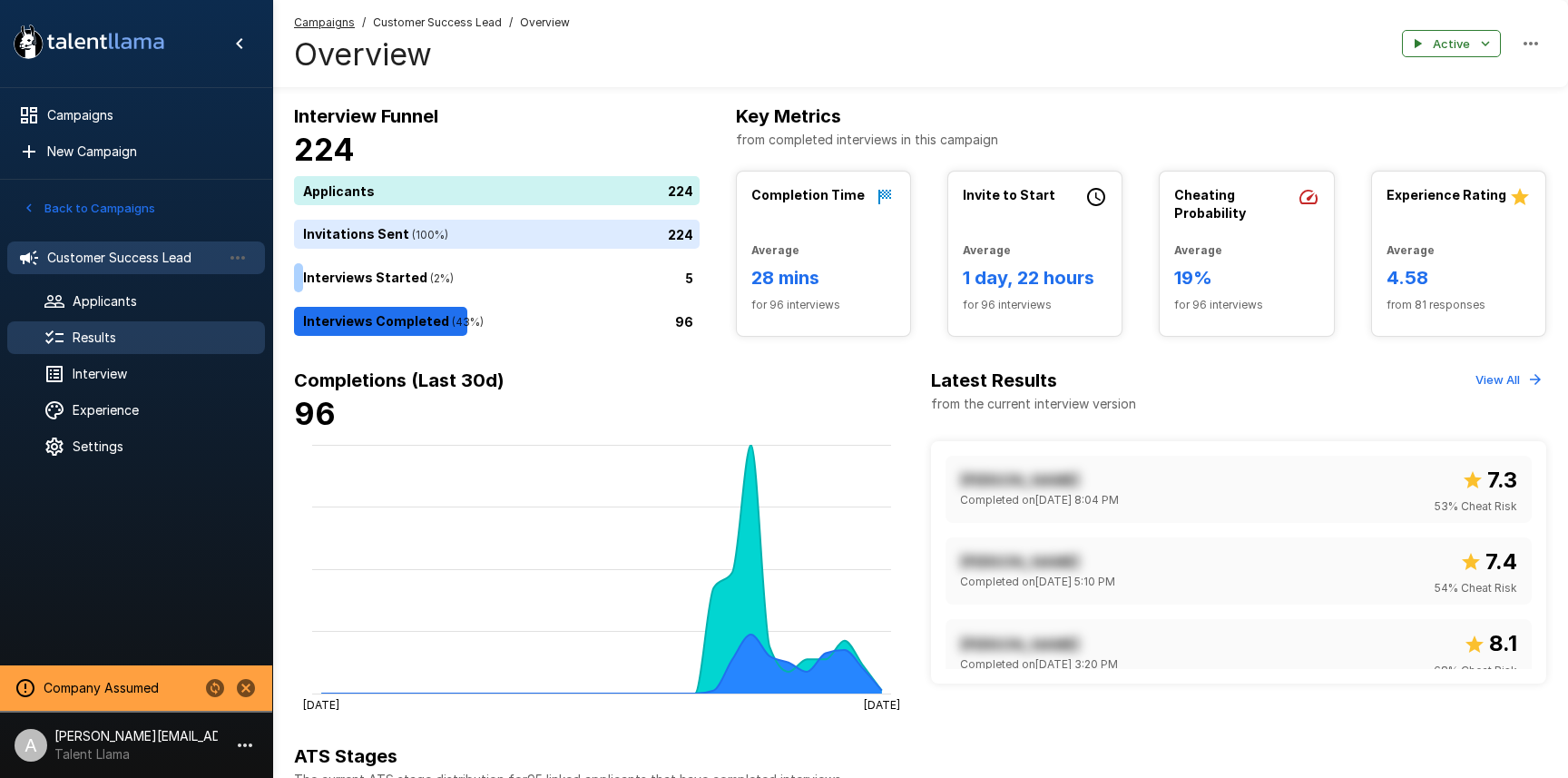
click at [148, 347] on div "Results" at bounding box center [136, 337] width 257 height 33
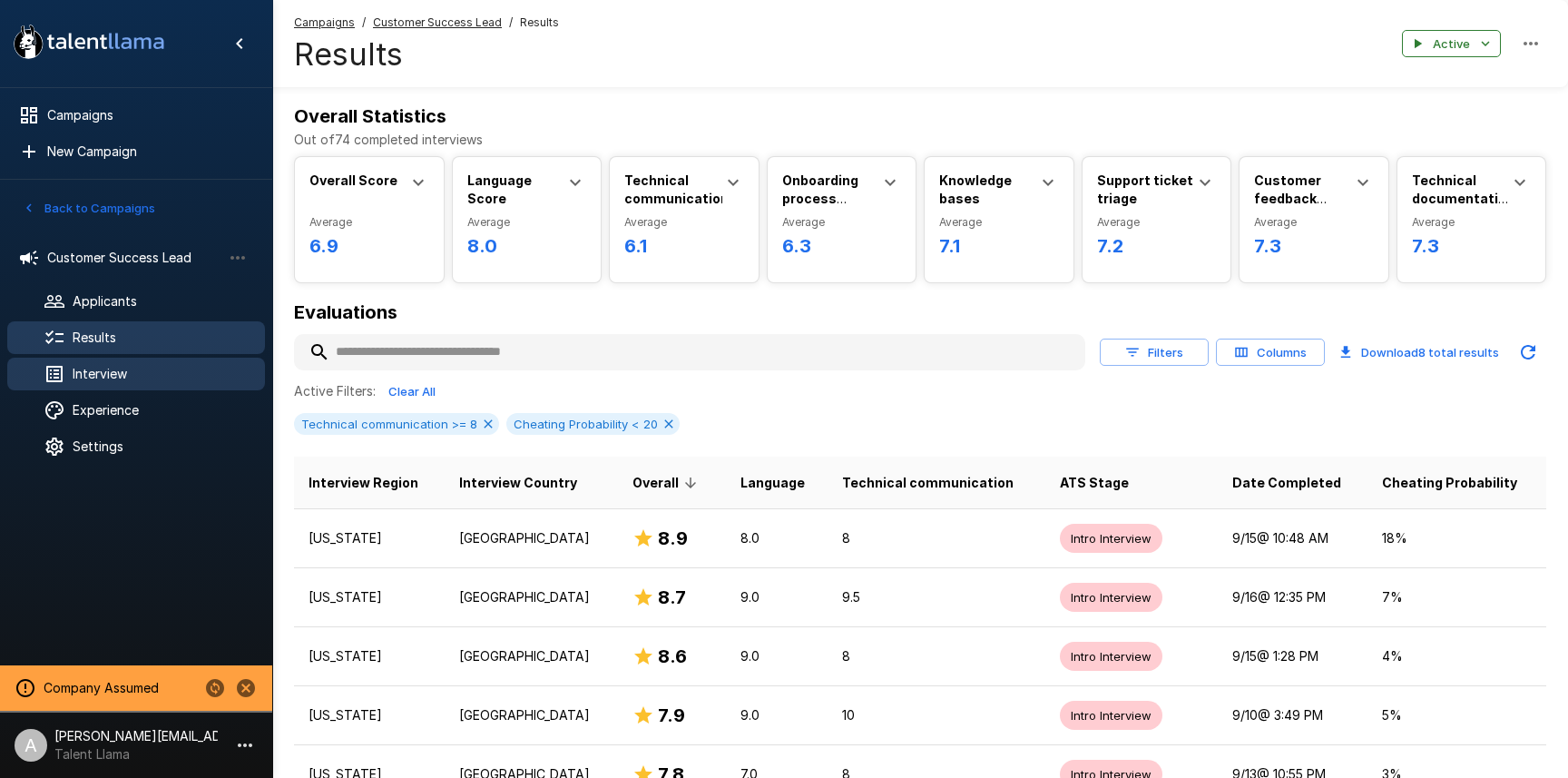
click at [121, 376] on span "Interview" at bounding box center [161, 374] width 177 height 18
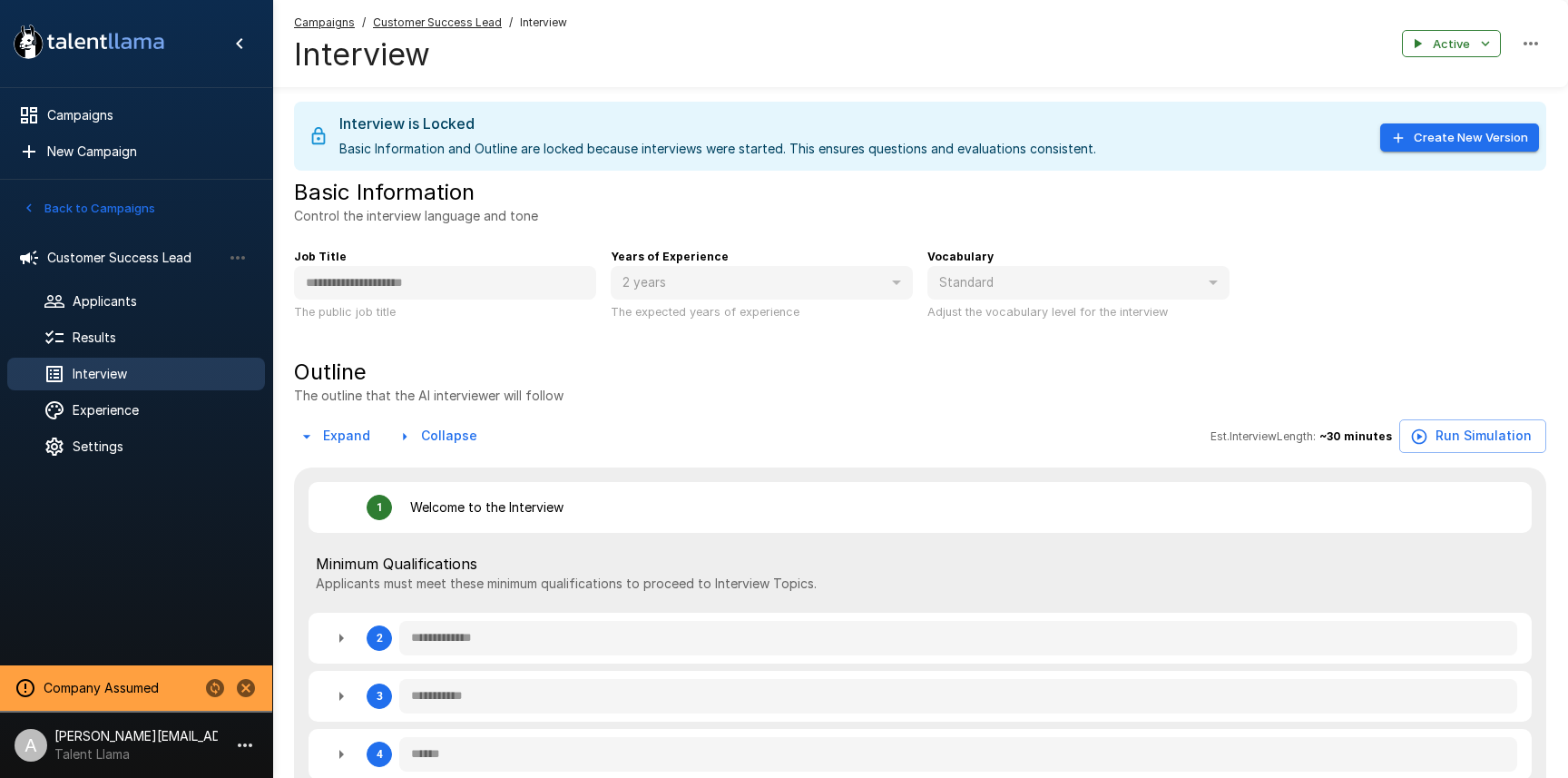
type textarea "*"
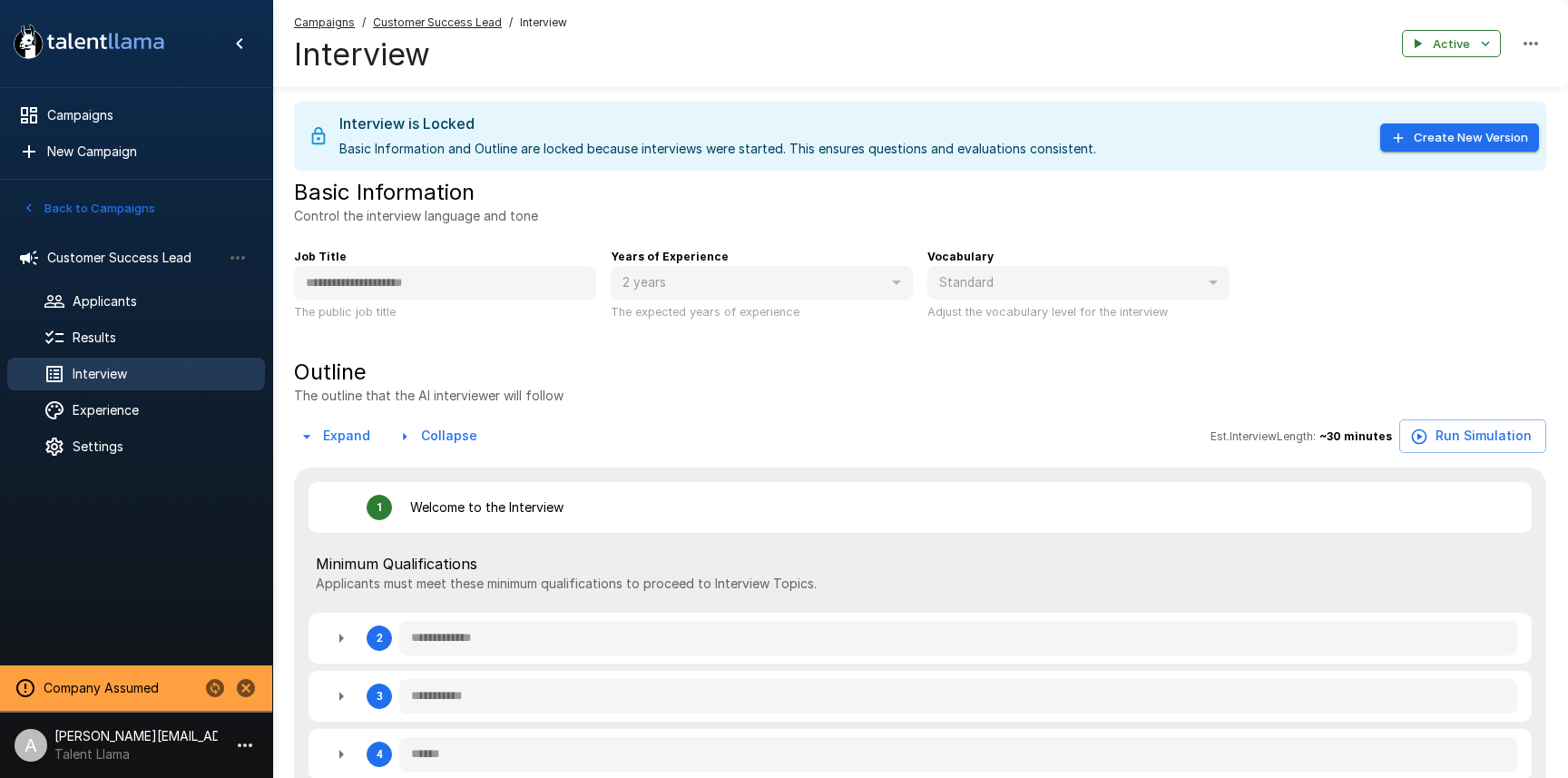
type textarea "*"
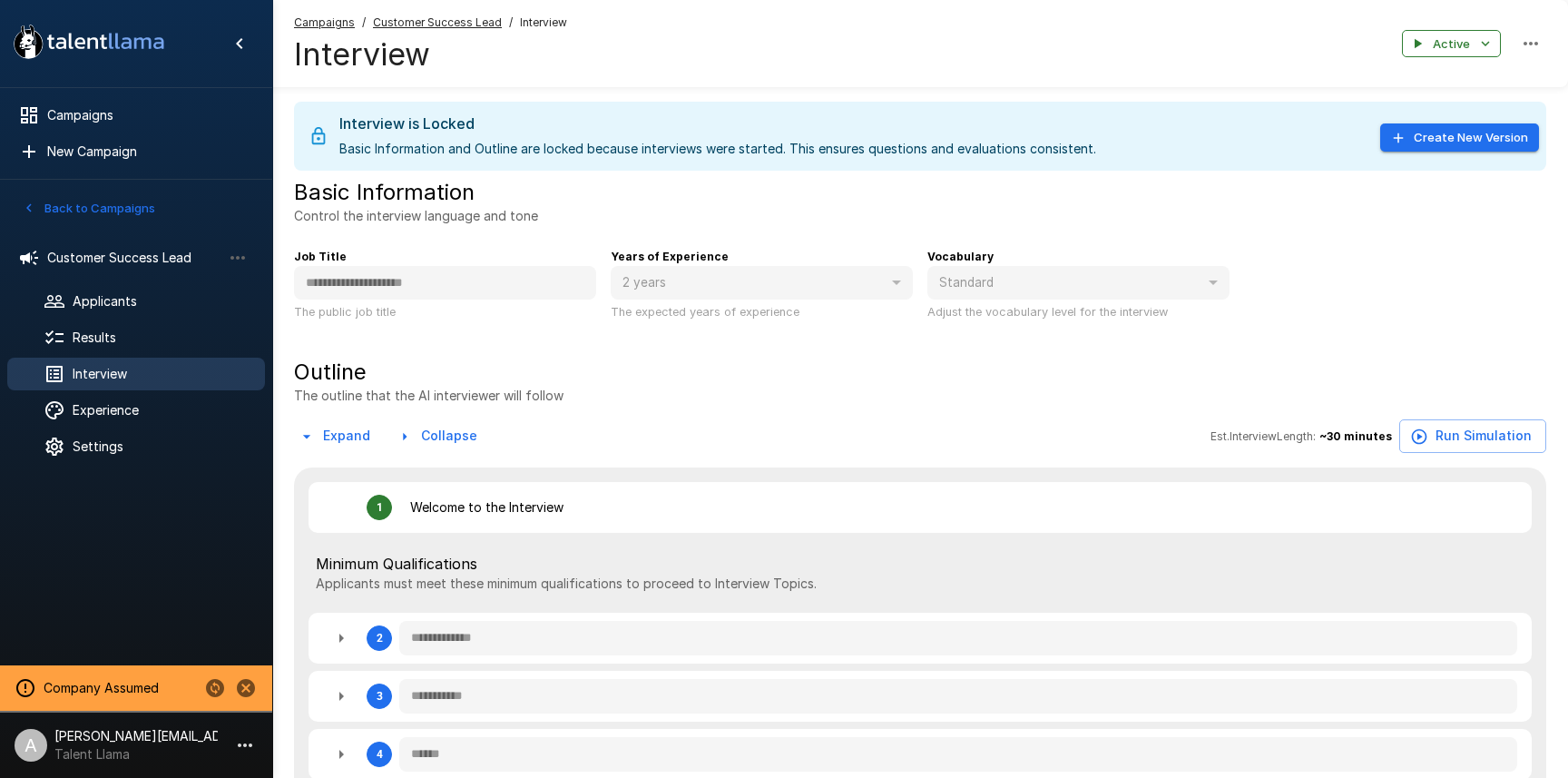
type textarea "*"
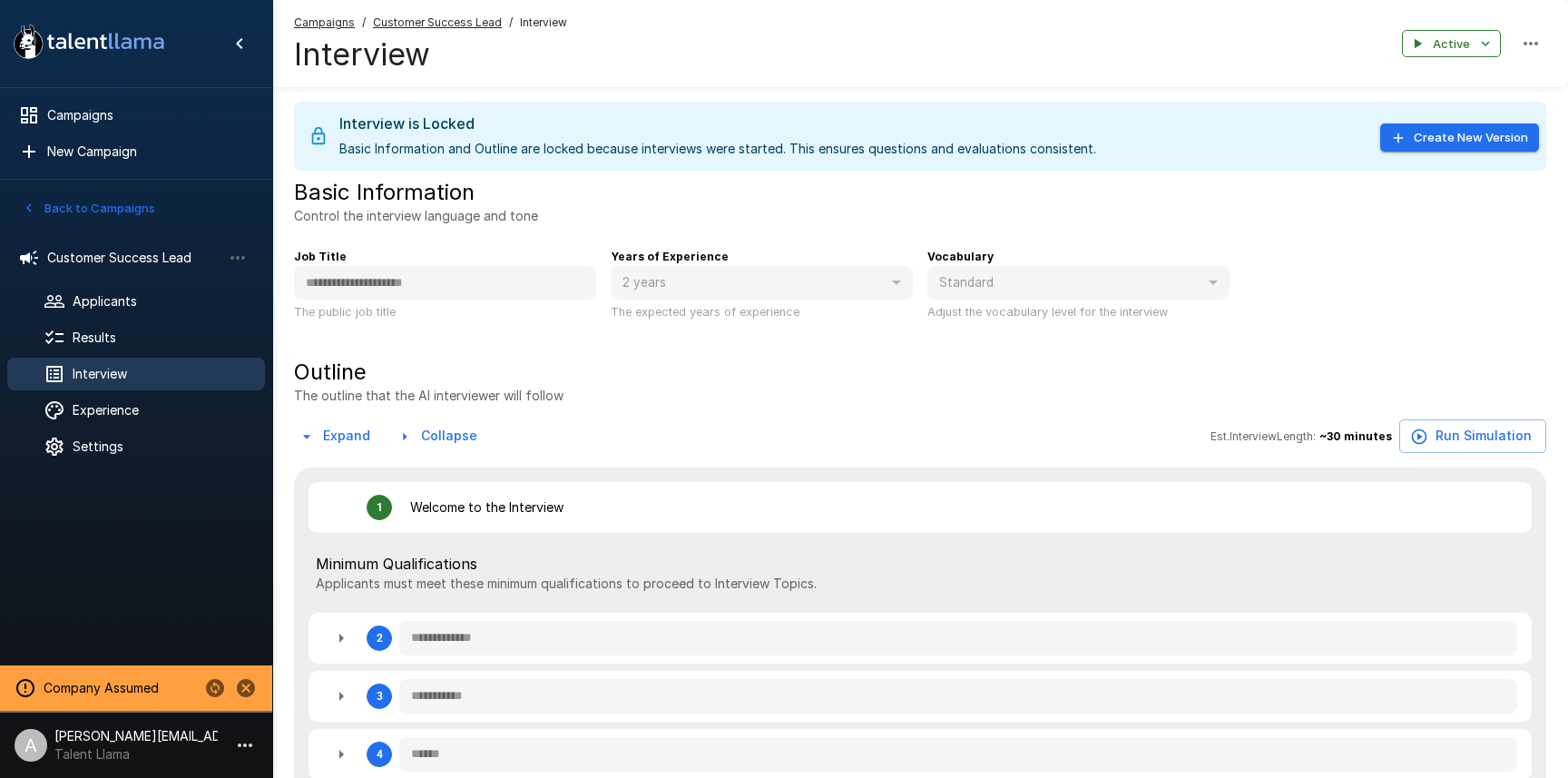
type textarea "*"
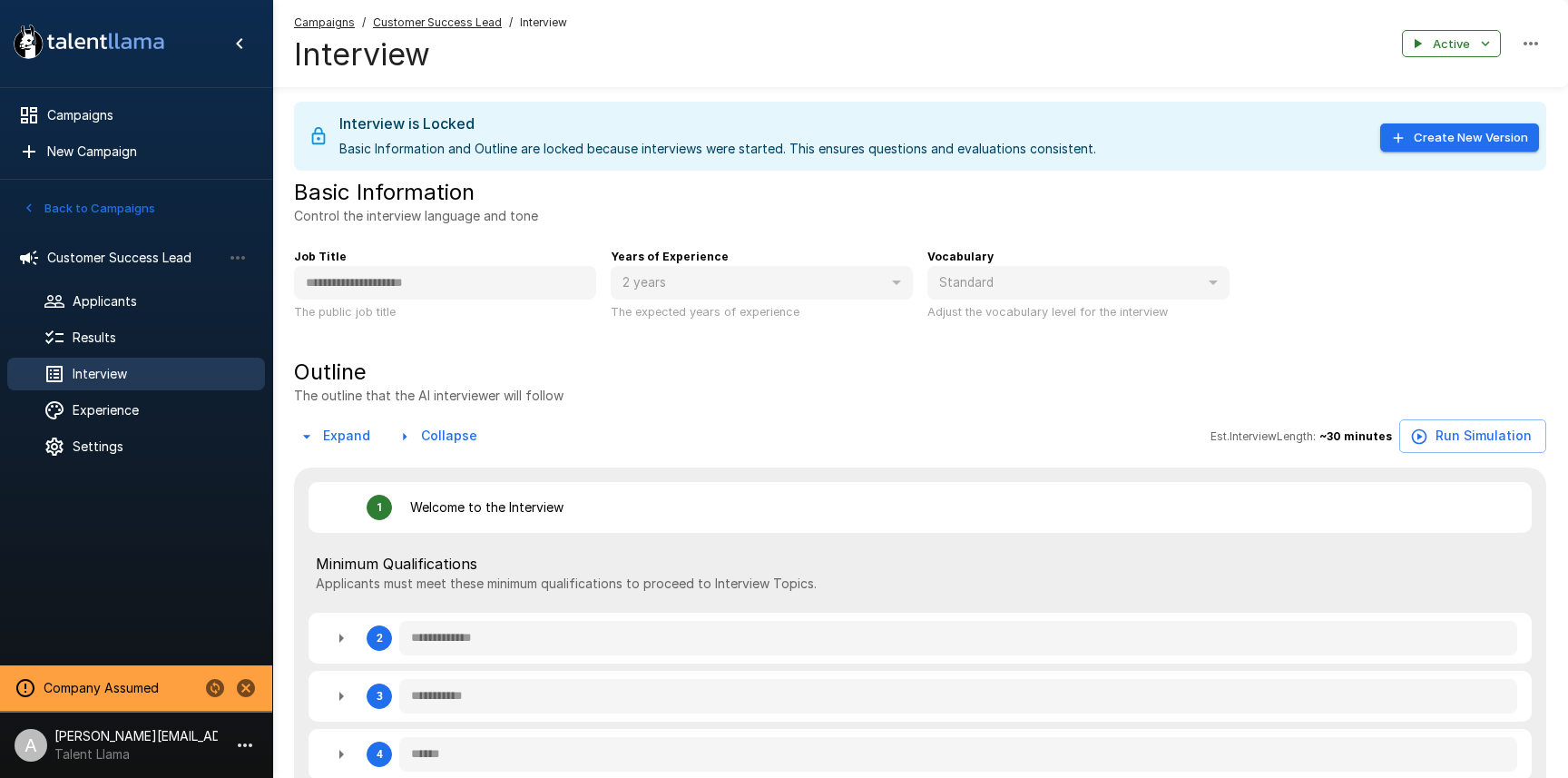
type textarea "*"
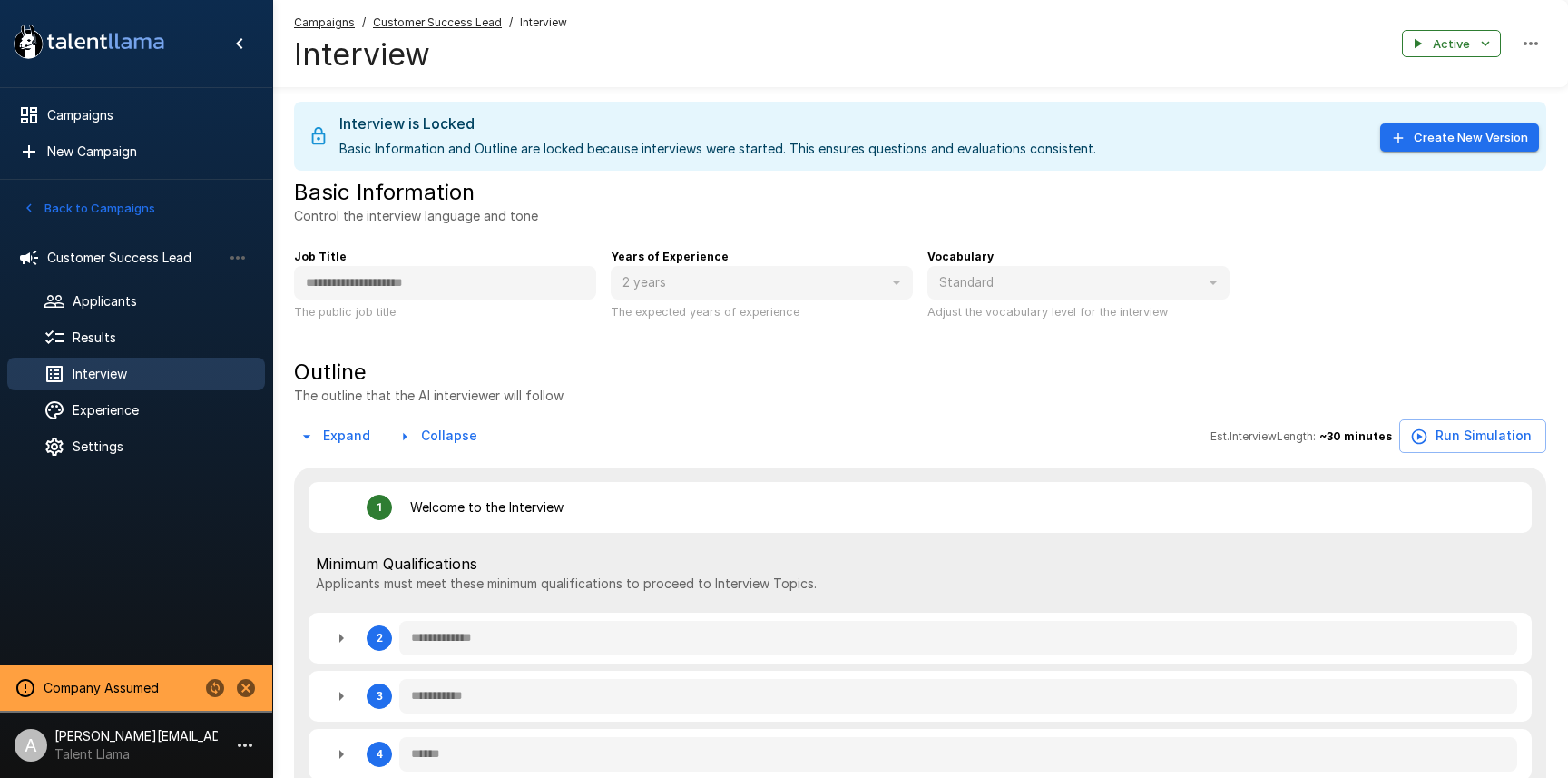
type textarea "*"
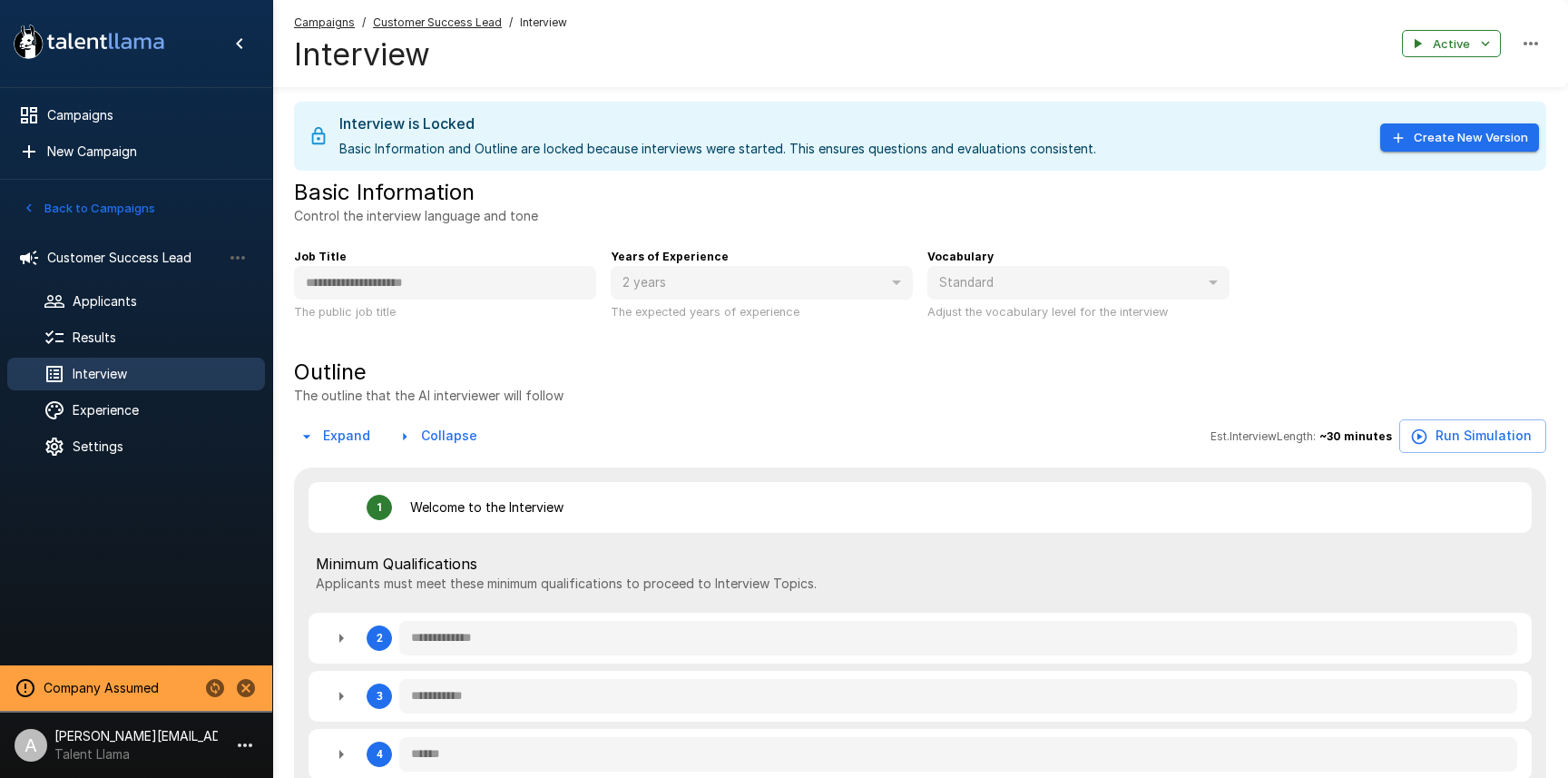
type textarea "*"
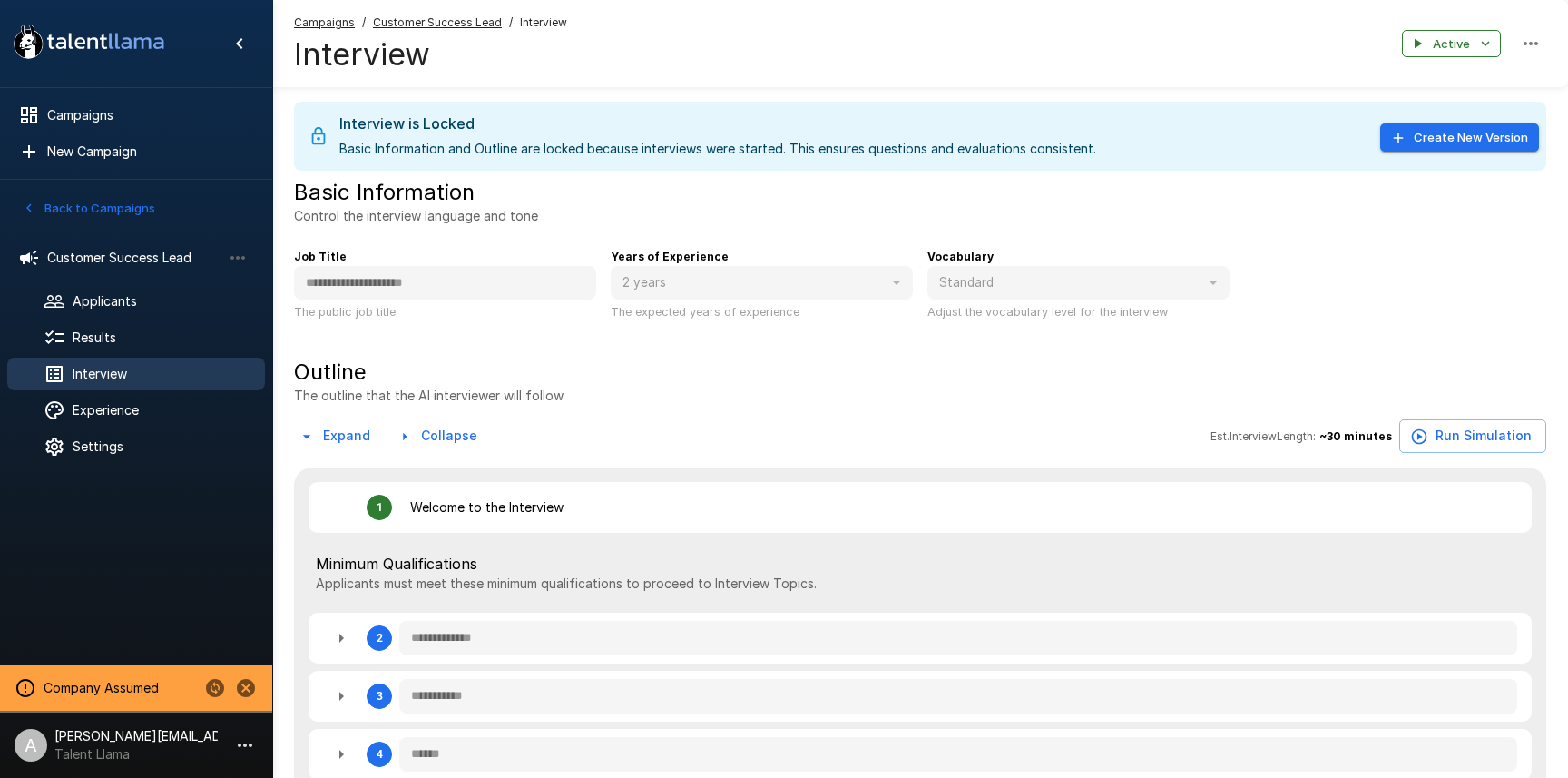
type textarea "*"
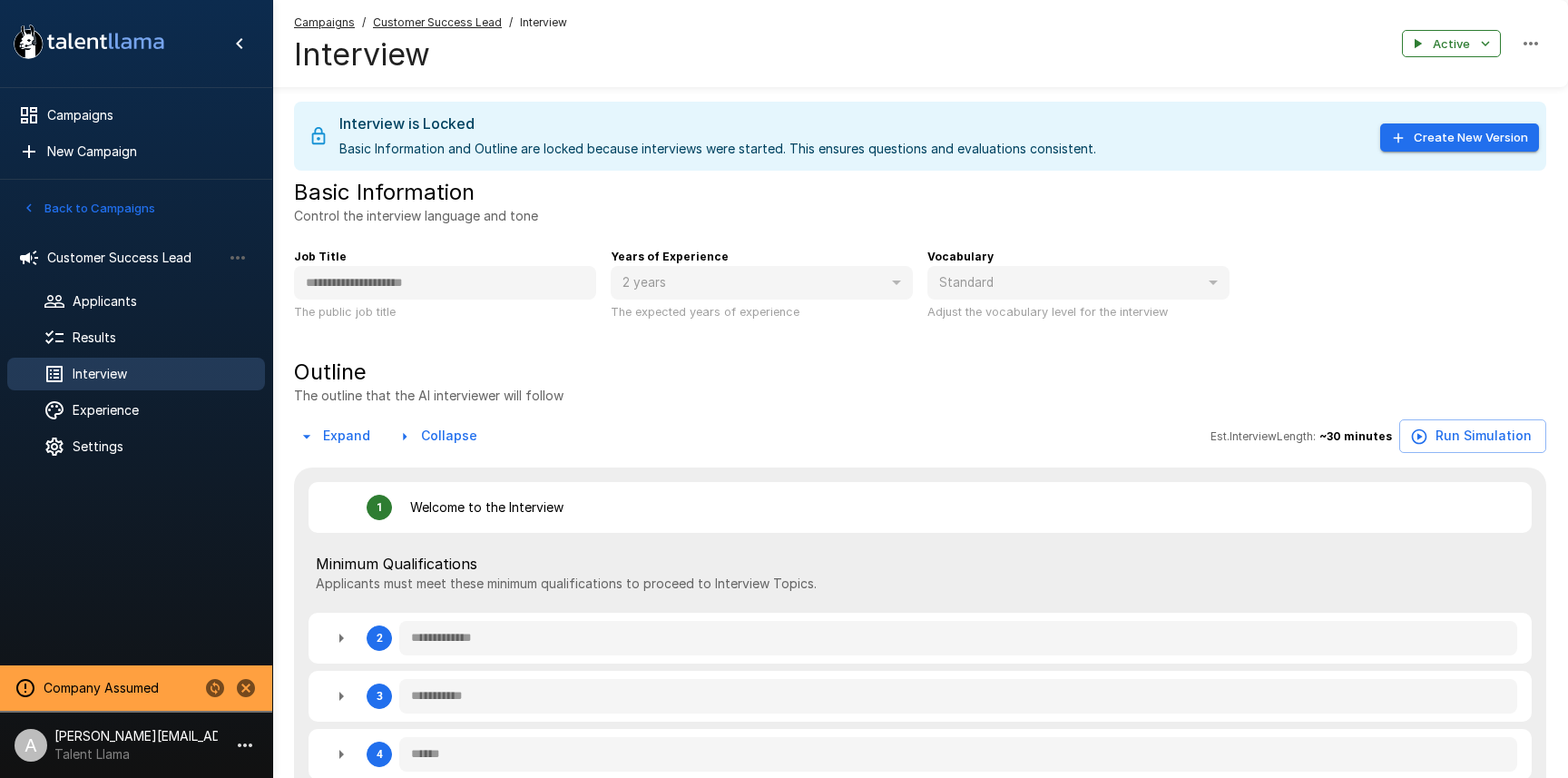
type textarea "*"
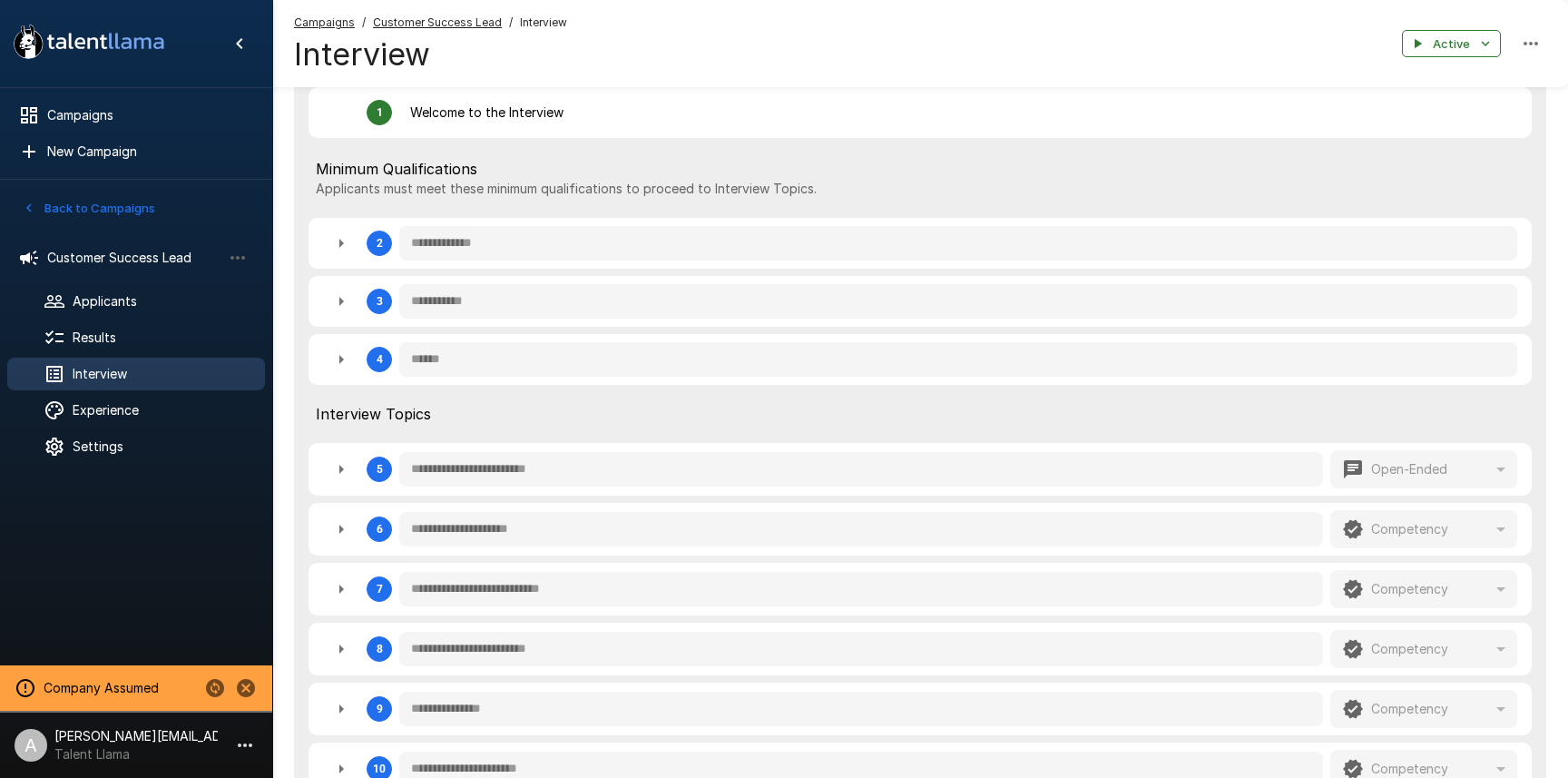
scroll to position [625, 0]
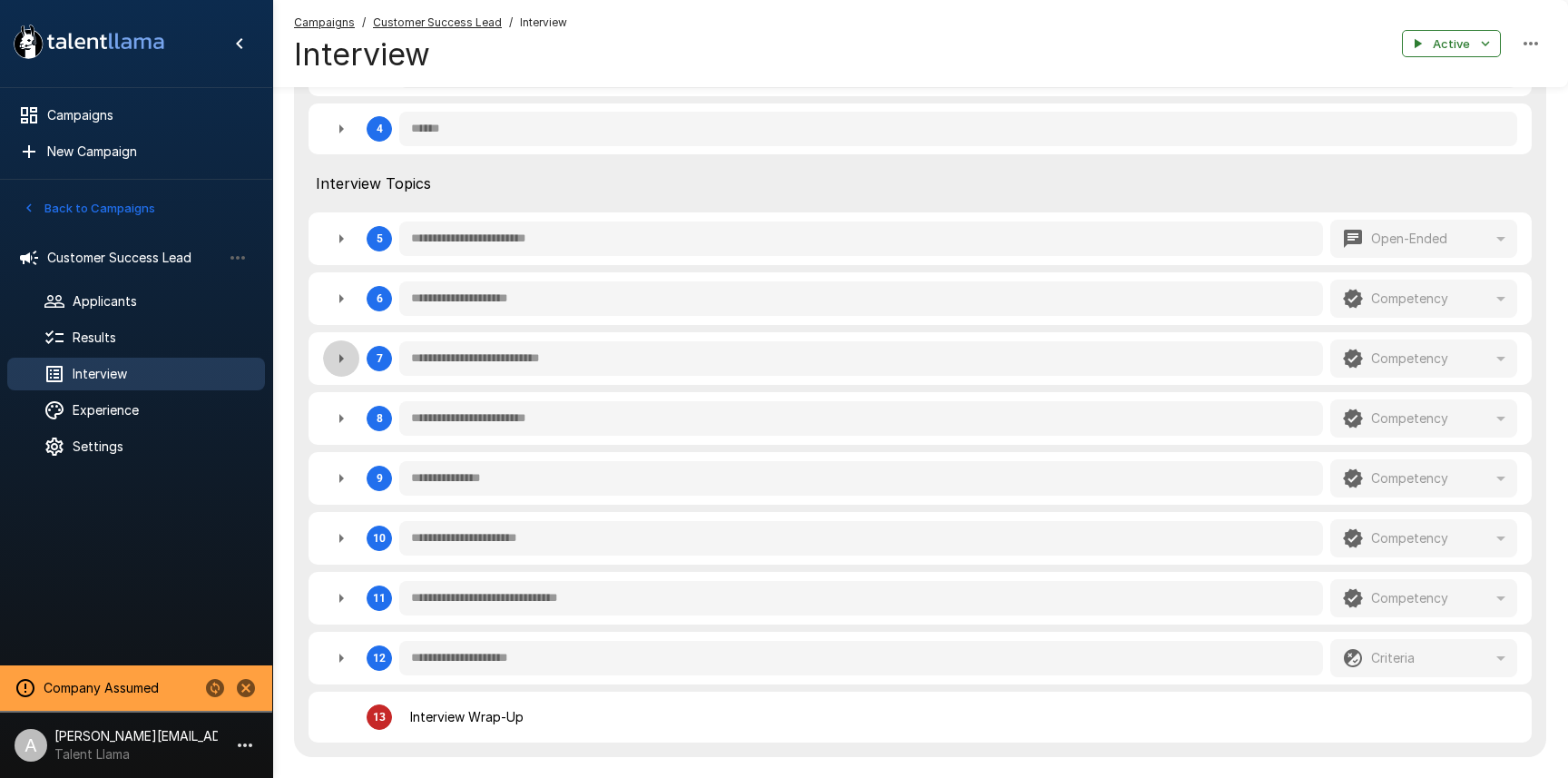
click at [327, 355] on button "button" at bounding box center [341, 358] width 36 height 36
type textarea "*"
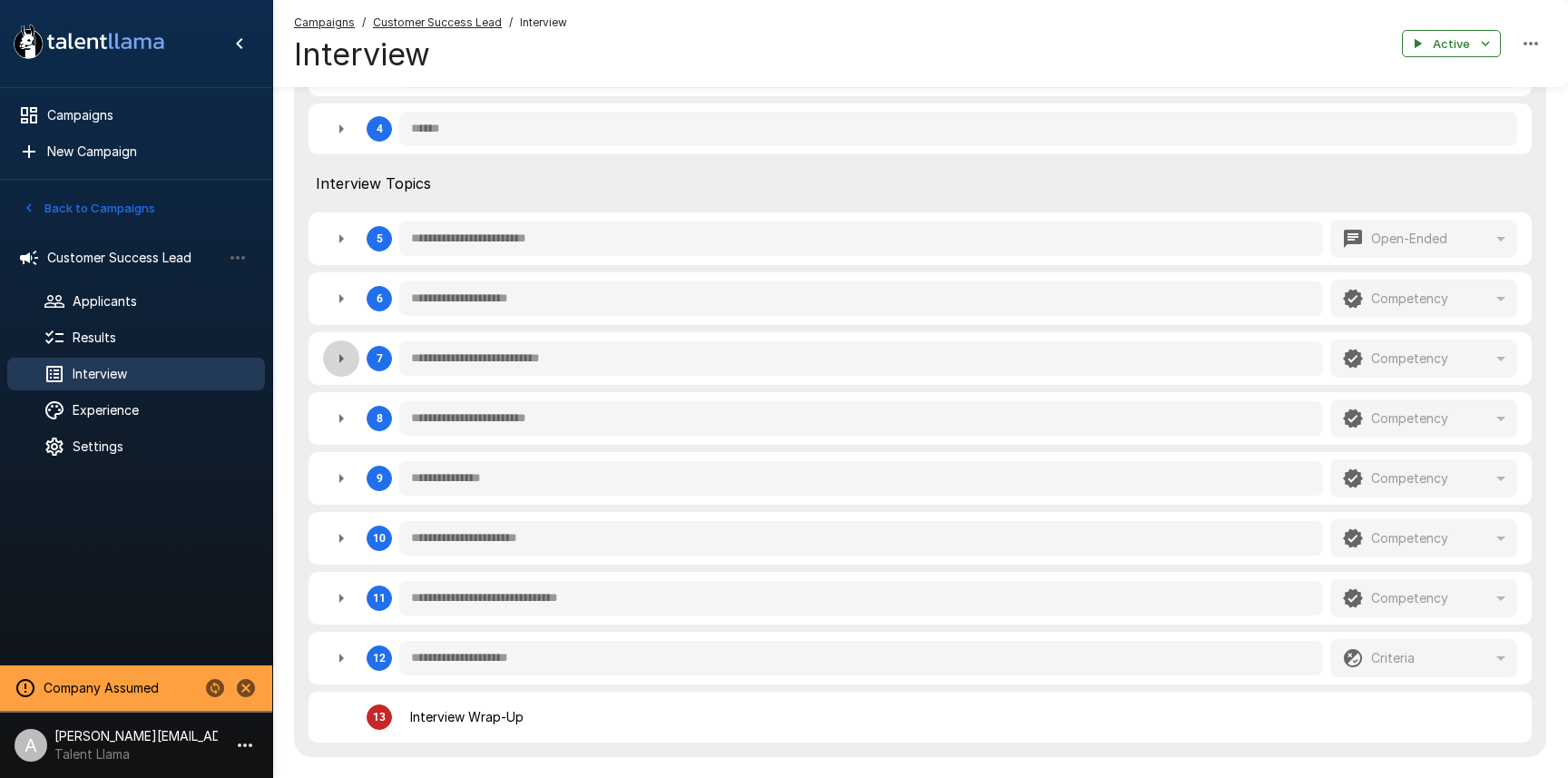
type textarea "*"
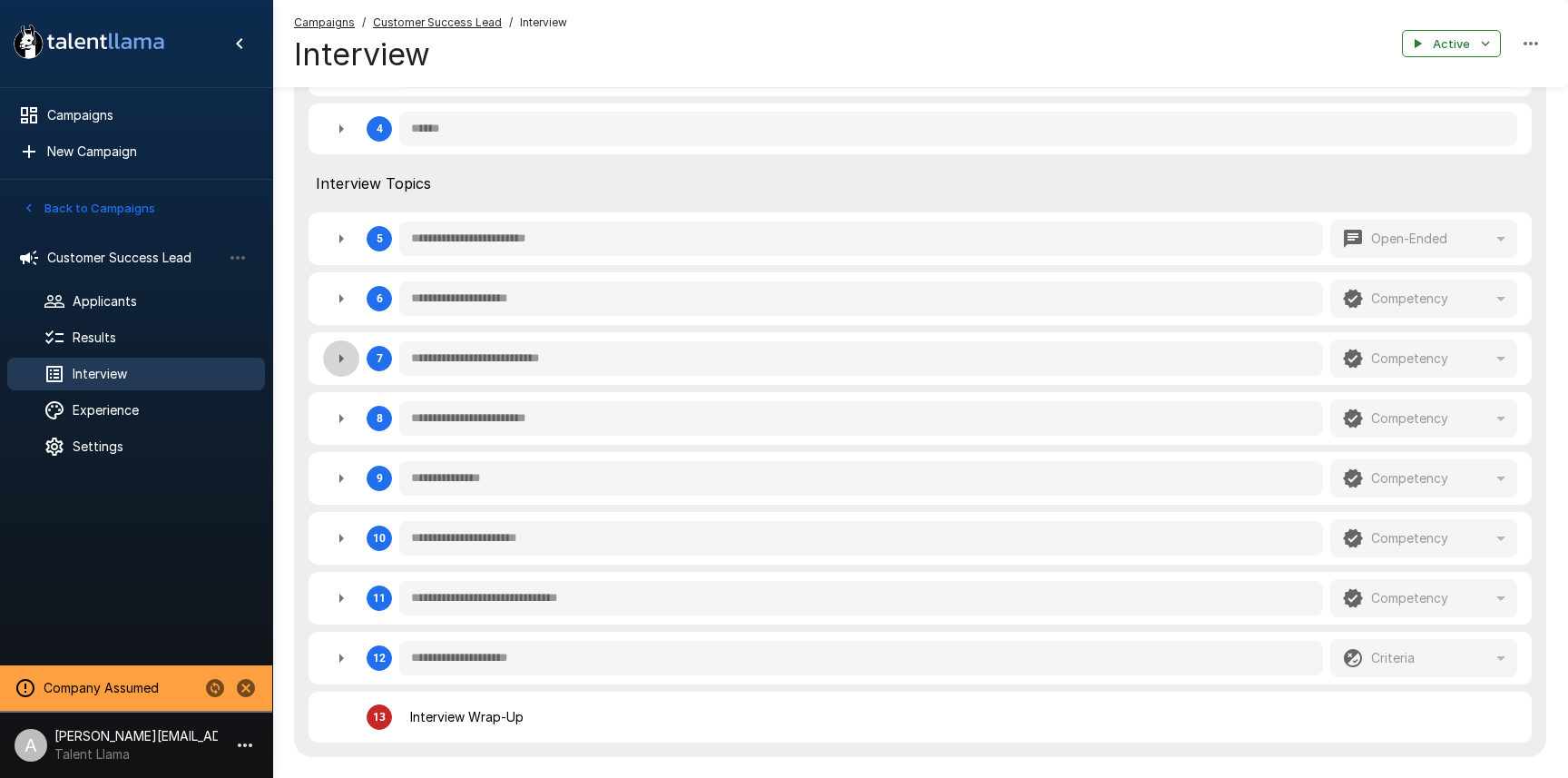
type textarea "*"
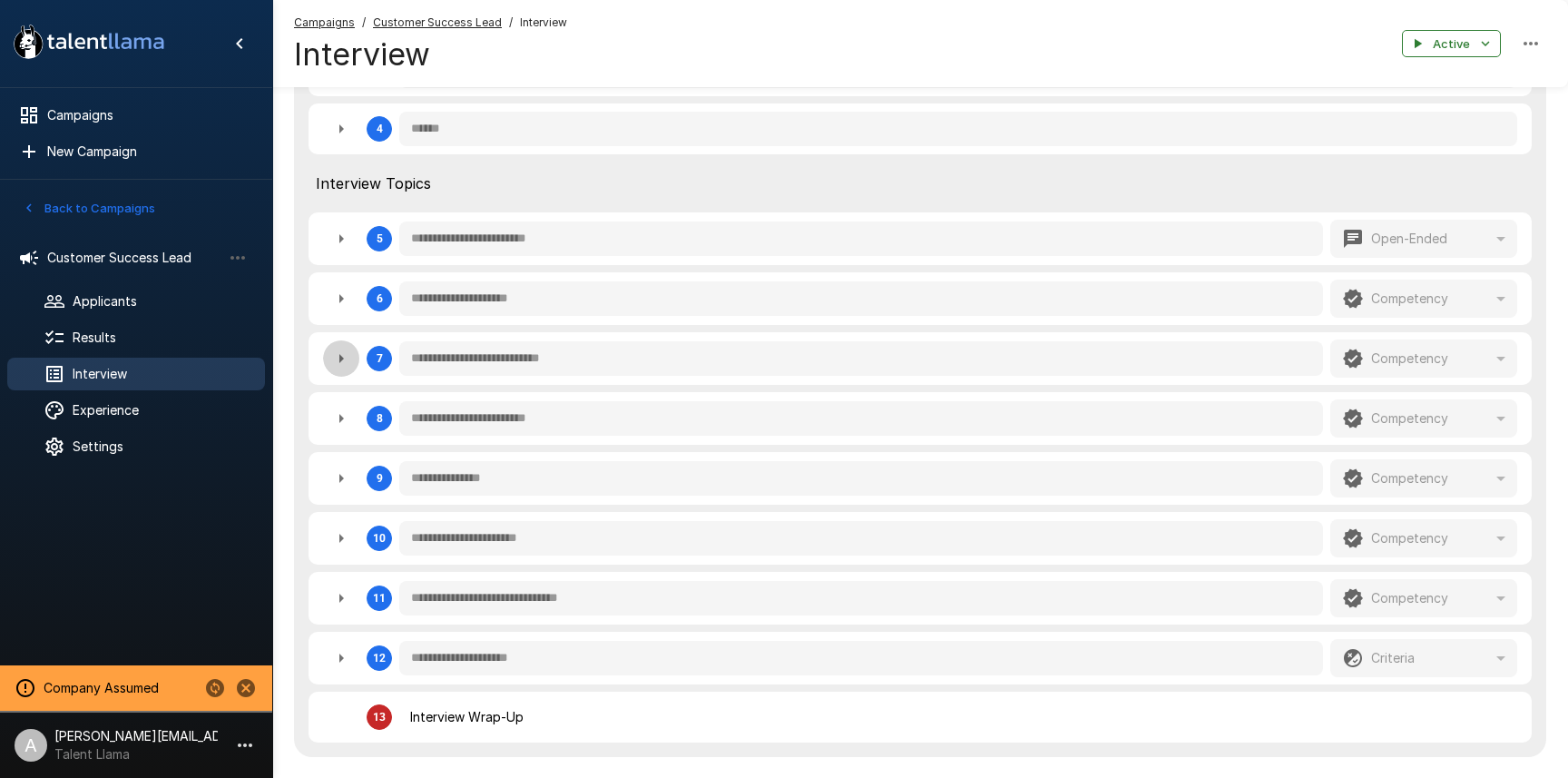
type textarea "*"
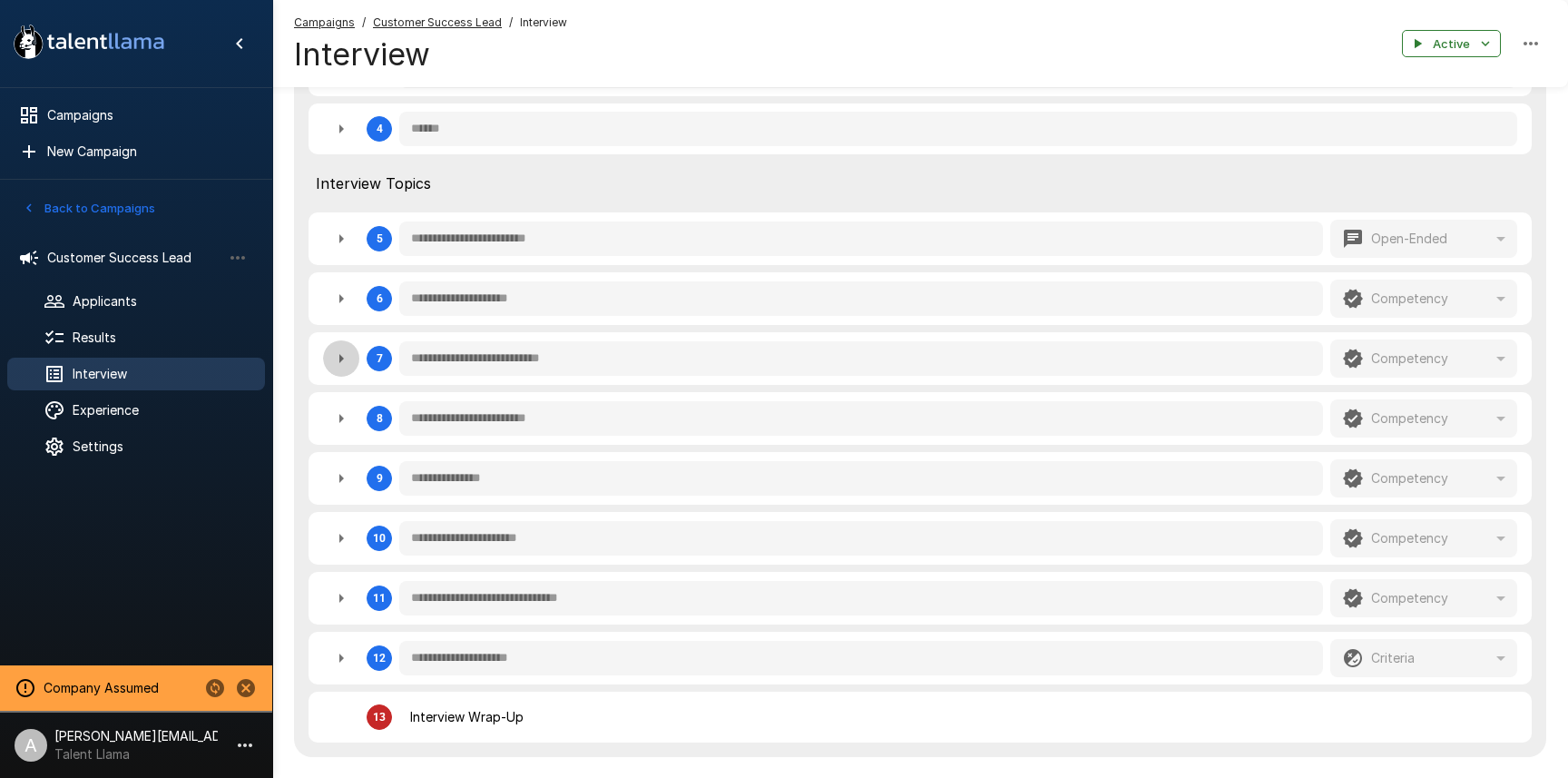
type textarea "*"
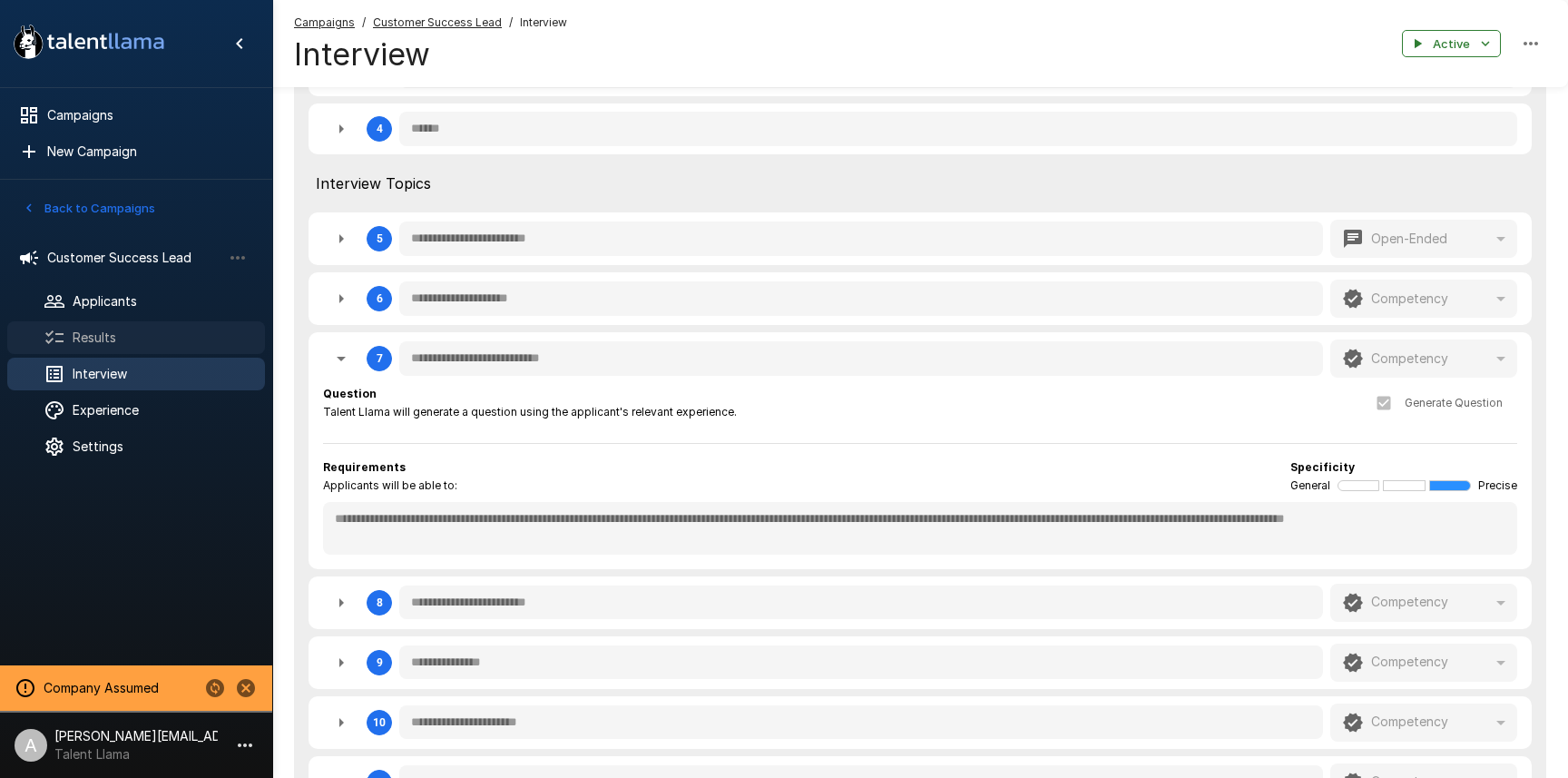
click at [92, 337] on span "Results" at bounding box center [161, 337] width 177 height 18
